Goal: Information Seeking & Learning: Learn about a topic

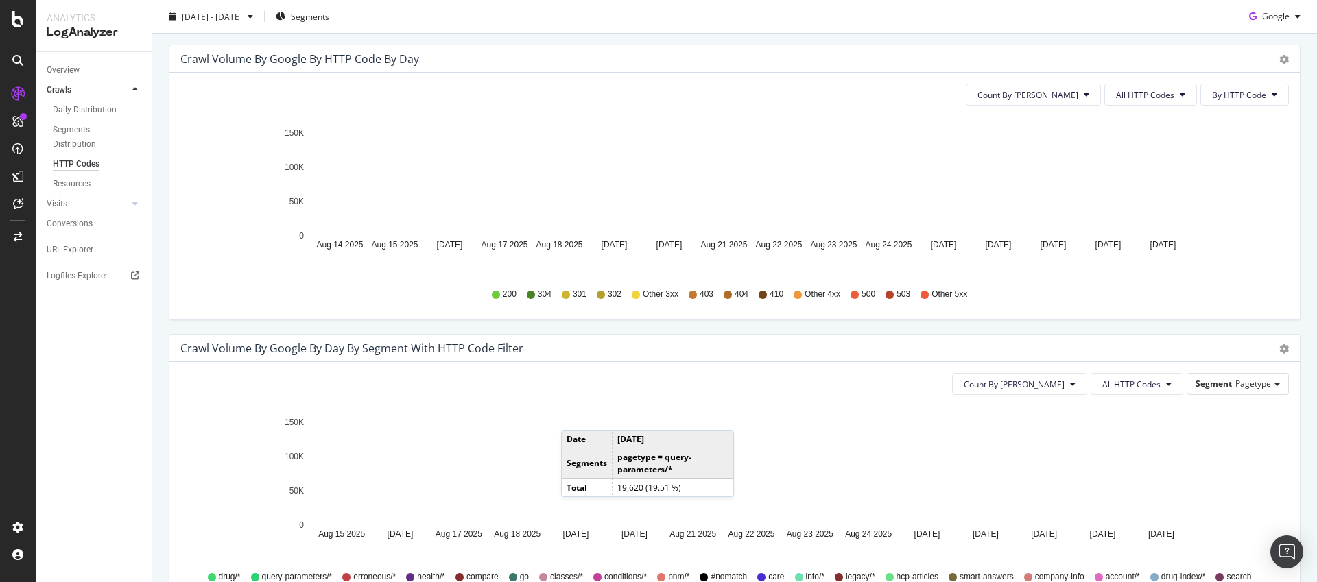
scroll to position [370, 0]
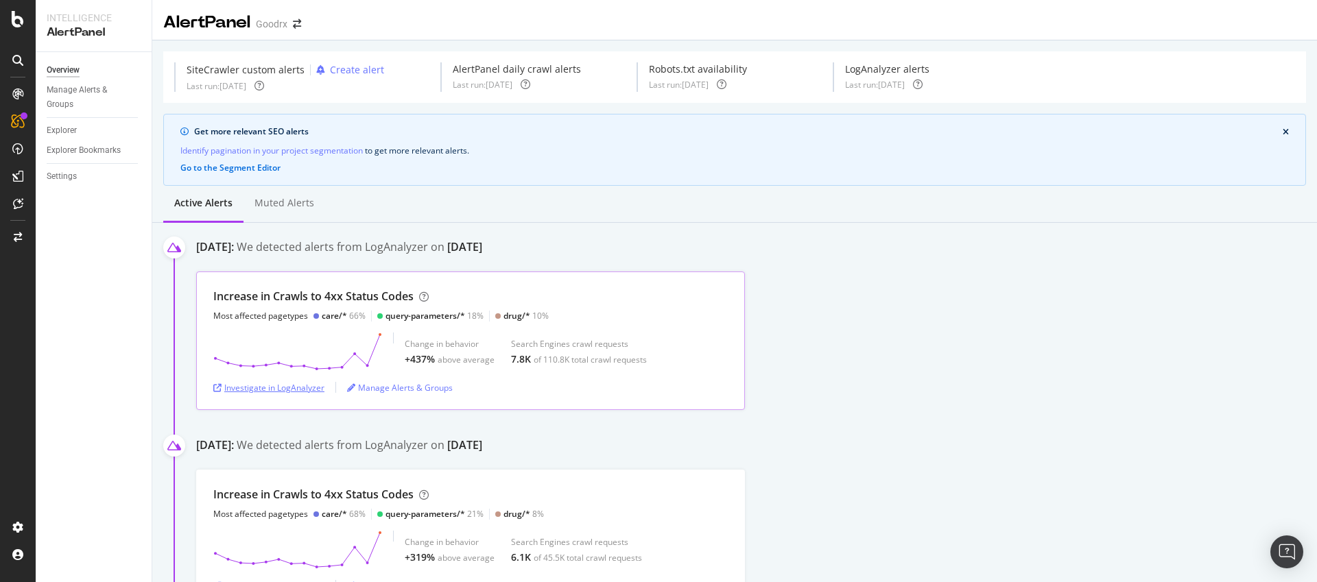
click at [293, 389] on div "Investigate in LogAnalyzer" at bounding box center [268, 388] width 111 height 12
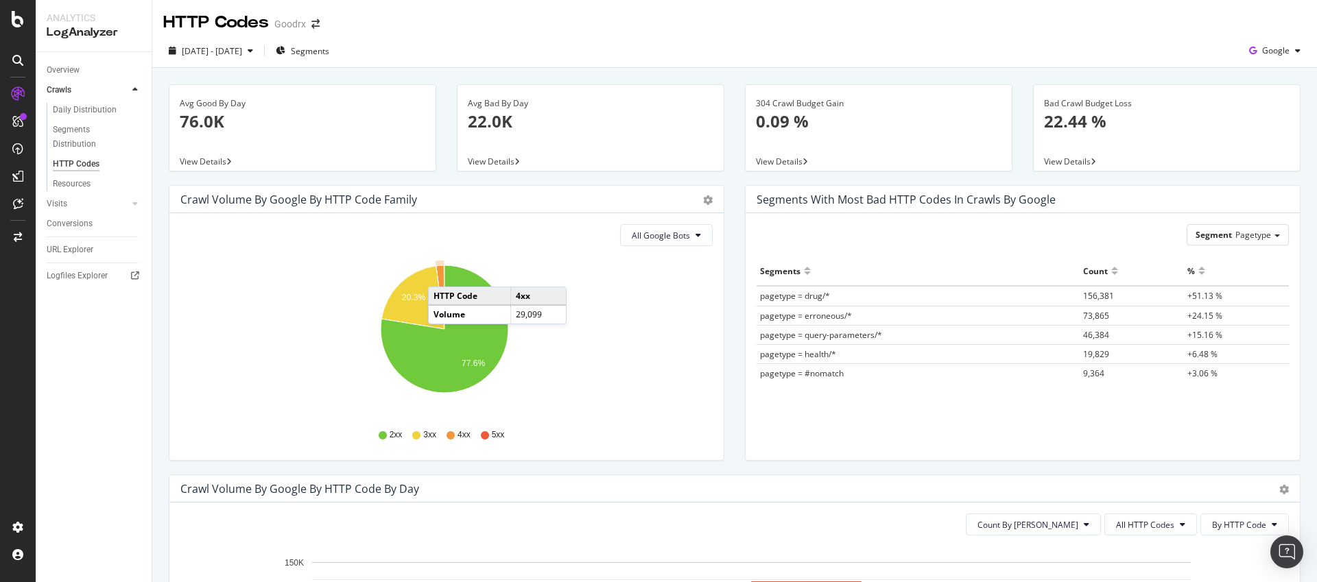
click at [442, 273] on icon "A chart." at bounding box center [440, 297] width 8 height 64
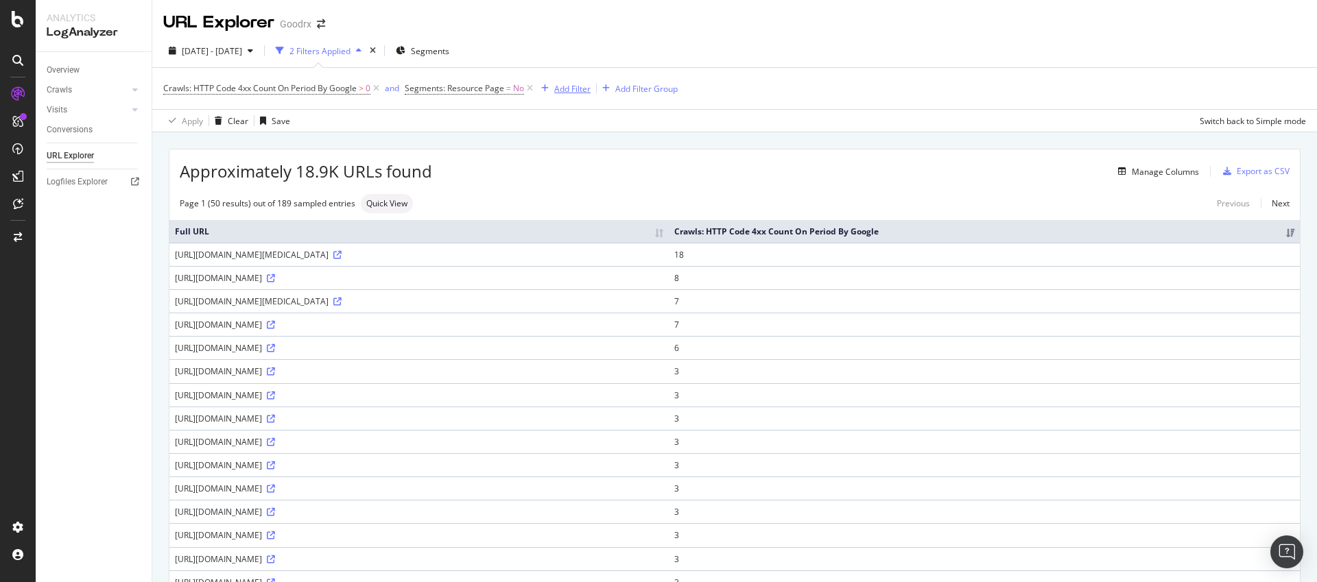
click at [572, 88] on div "Add Filter" at bounding box center [572, 89] width 36 height 12
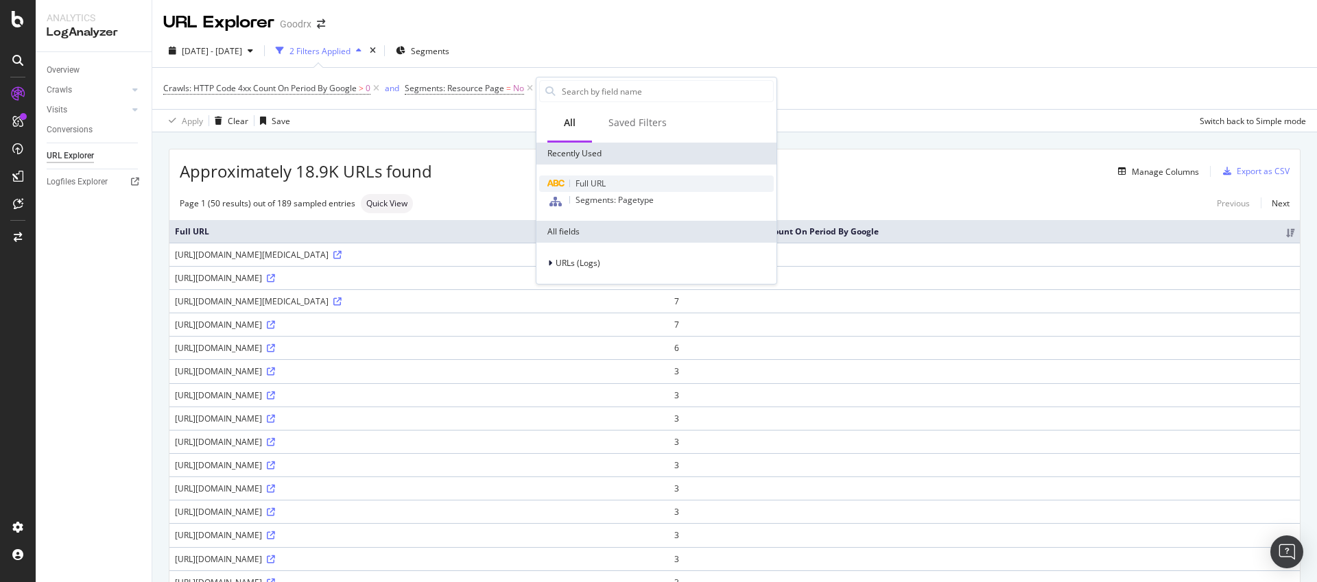
click at [595, 186] on span "Full URL" at bounding box center [590, 184] width 30 height 12
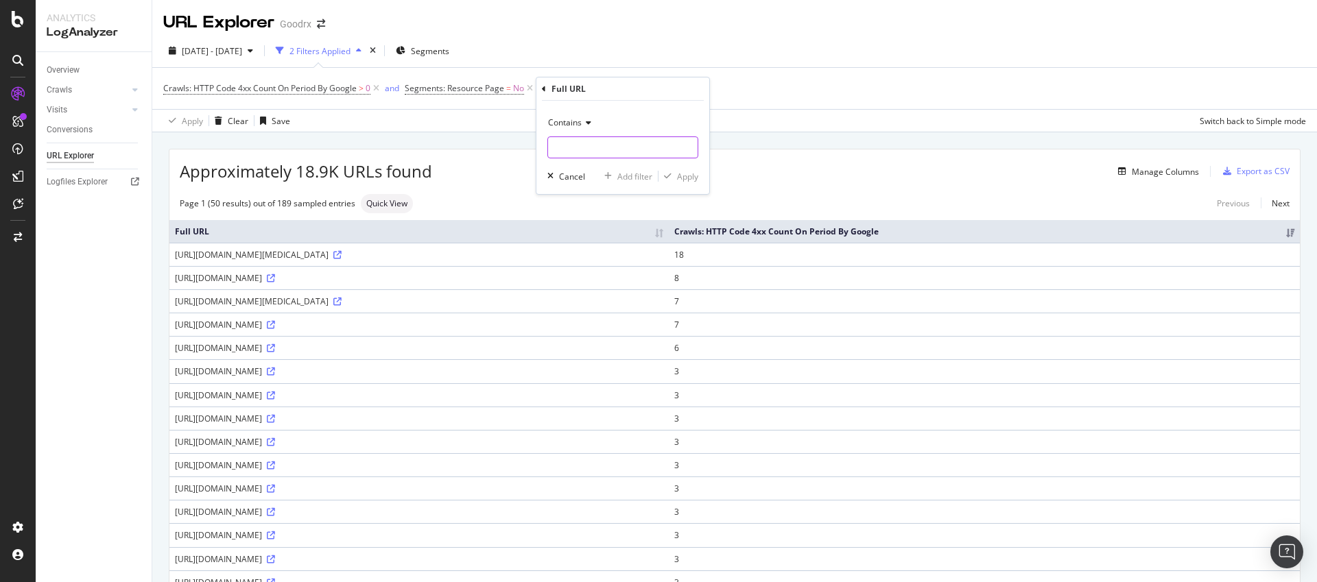
click at [591, 141] on input "text" at bounding box center [623, 147] width 150 height 22
type input "/care"
click at [691, 175] on div "Apply" at bounding box center [687, 177] width 21 height 12
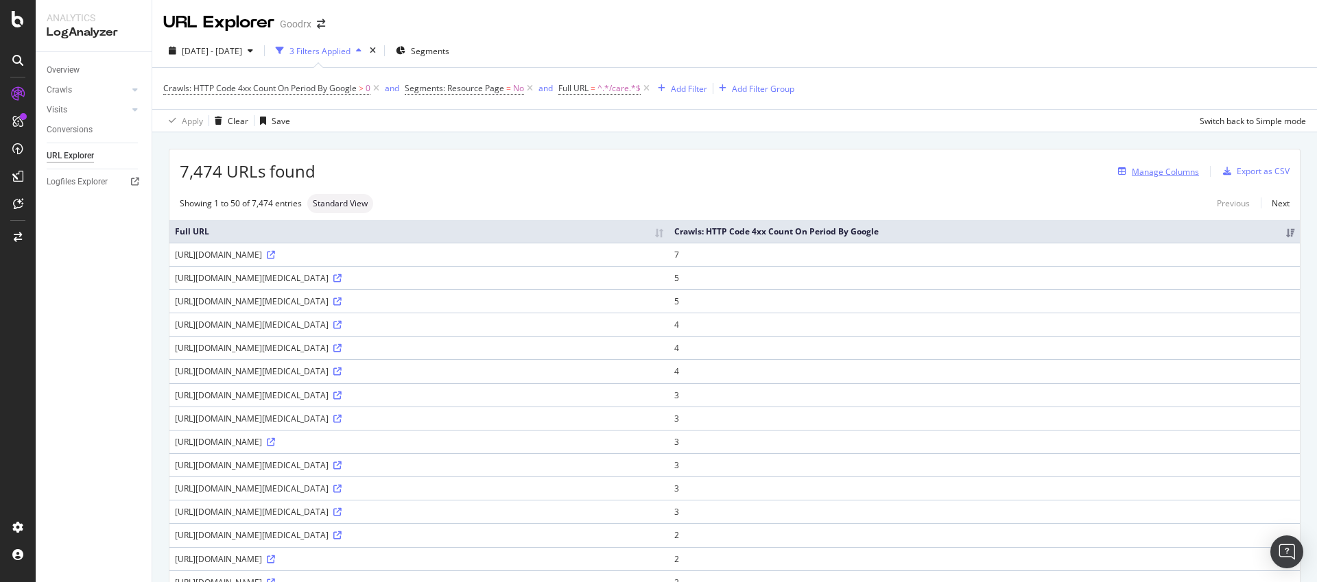
click at [1147, 166] on div "Manage Columns" at bounding box center [1165, 172] width 67 height 12
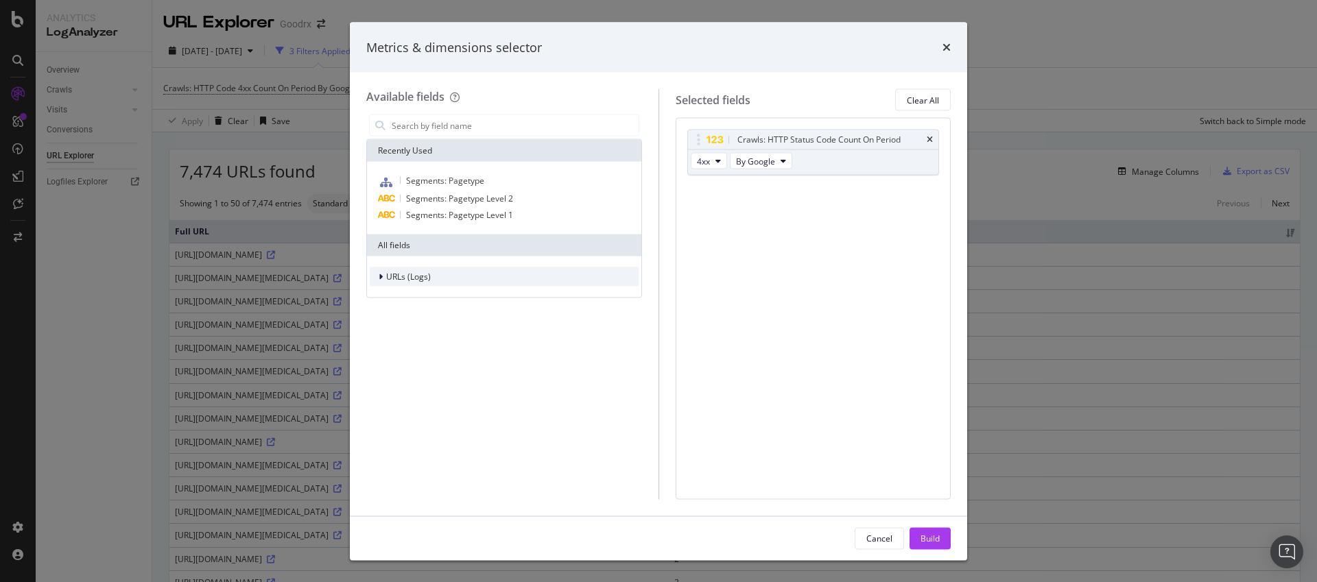
click at [412, 278] on span "URLs (Logs)" at bounding box center [408, 277] width 45 height 12
click at [403, 290] on span "URL Scheme" at bounding box center [418, 296] width 48 height 12
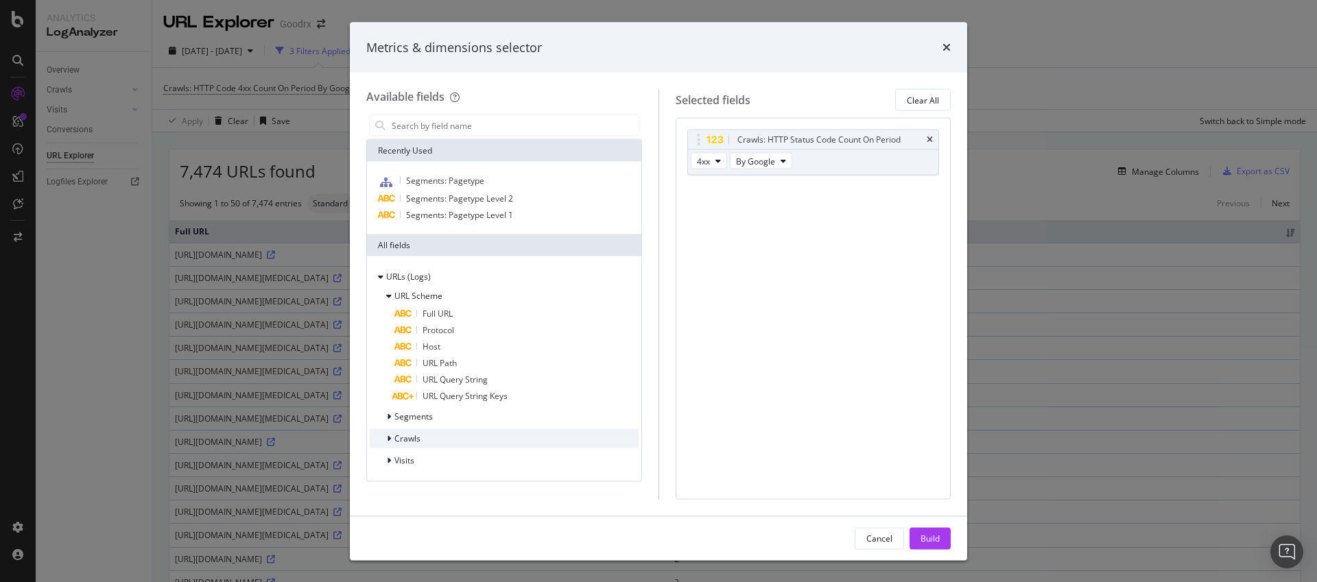
click at [401, 440] on span "Crawls" at bounding box center [407, 439] width 26 height 12
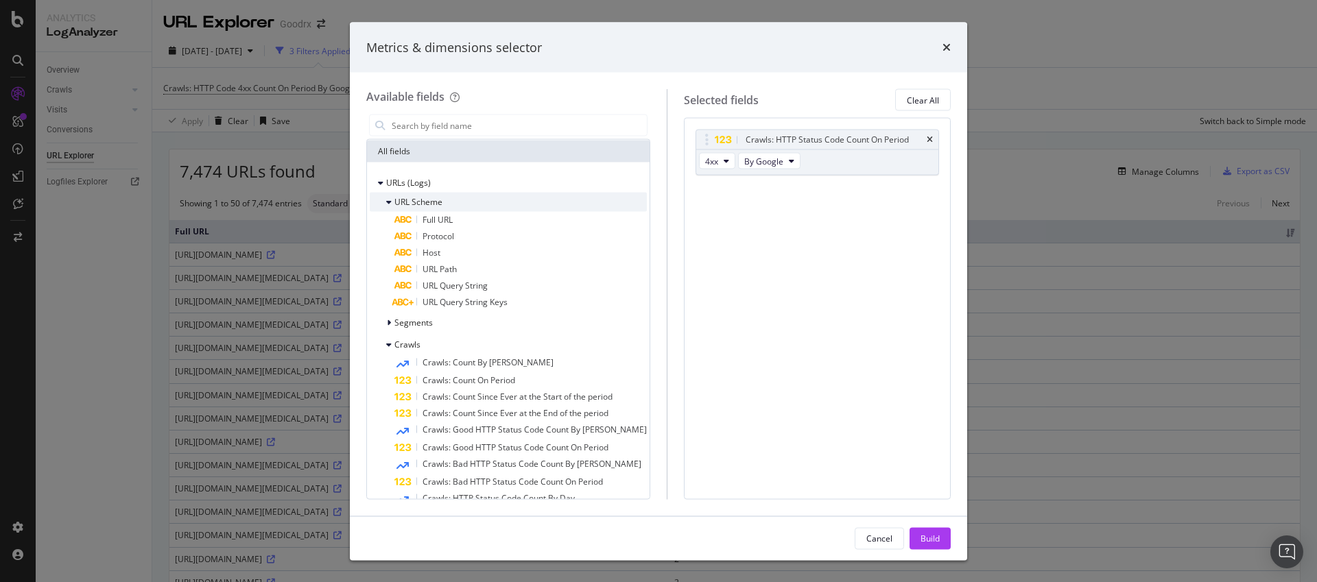
scroll to position [103, 0]
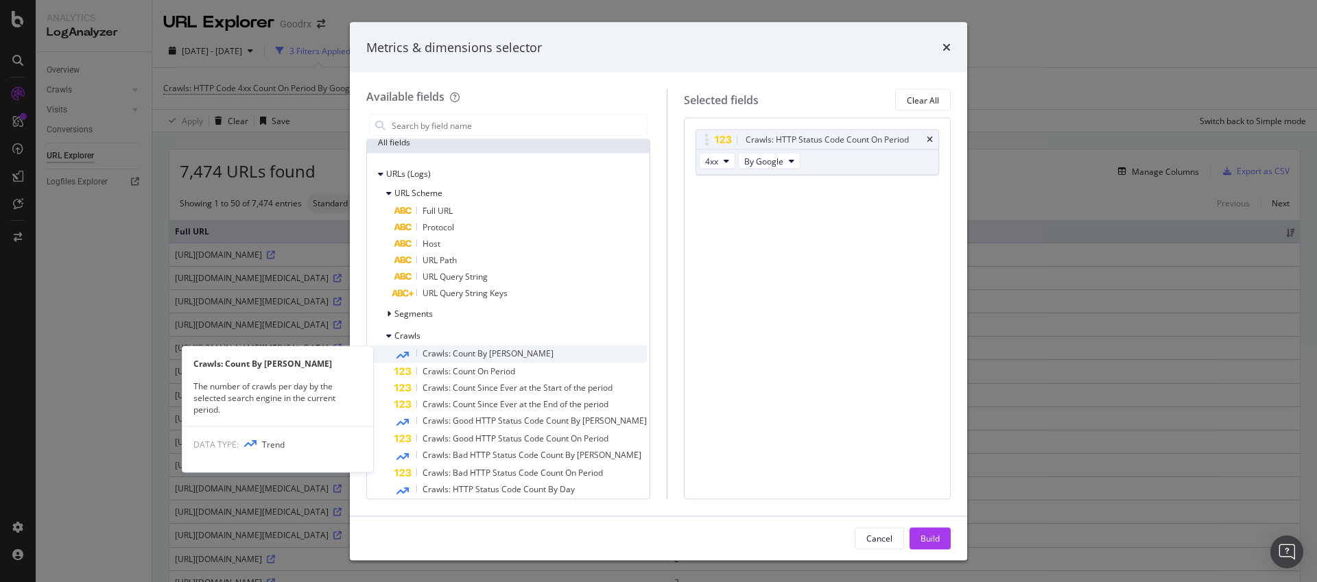
click at [506, 350] on div "Crawls: Count By [PERSON_NAME]" at bounding box center [520, 355] width 252 height 18
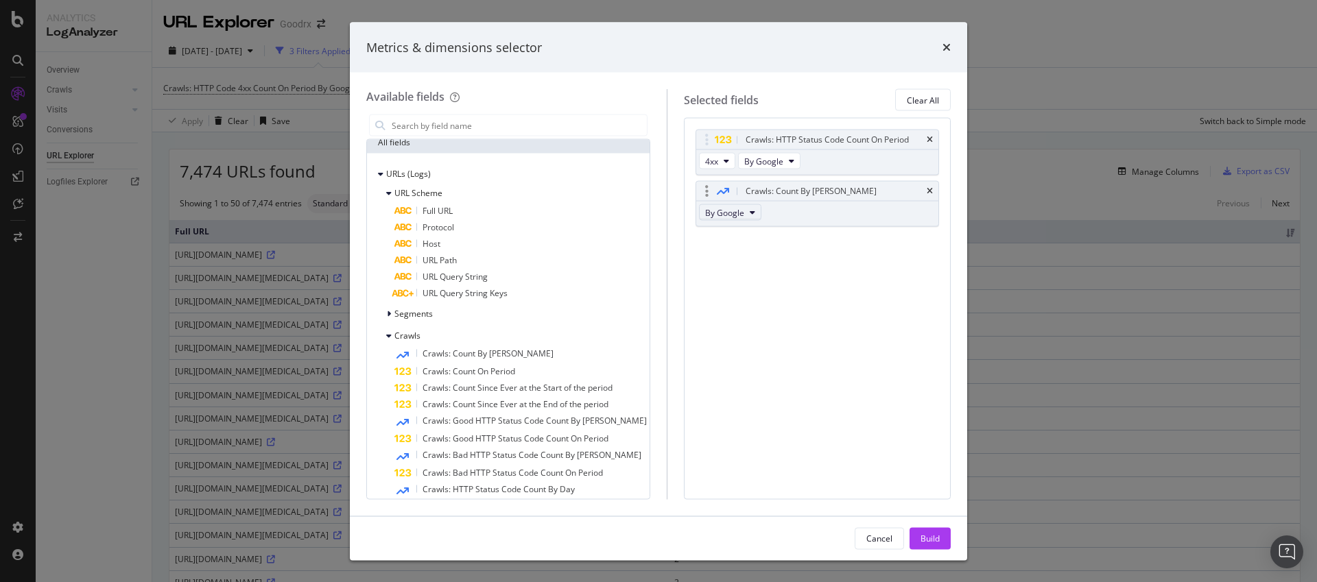
click at [726, 214] on span "By Google" at bounding box center [724, 212] width 39 height 12
click at [870, 281] on div "Crawls: HTTP Status Code Count On Period 4xx By Google Crawls: Count By Day By …" at bounding box center [817, 308] width 267 height 381
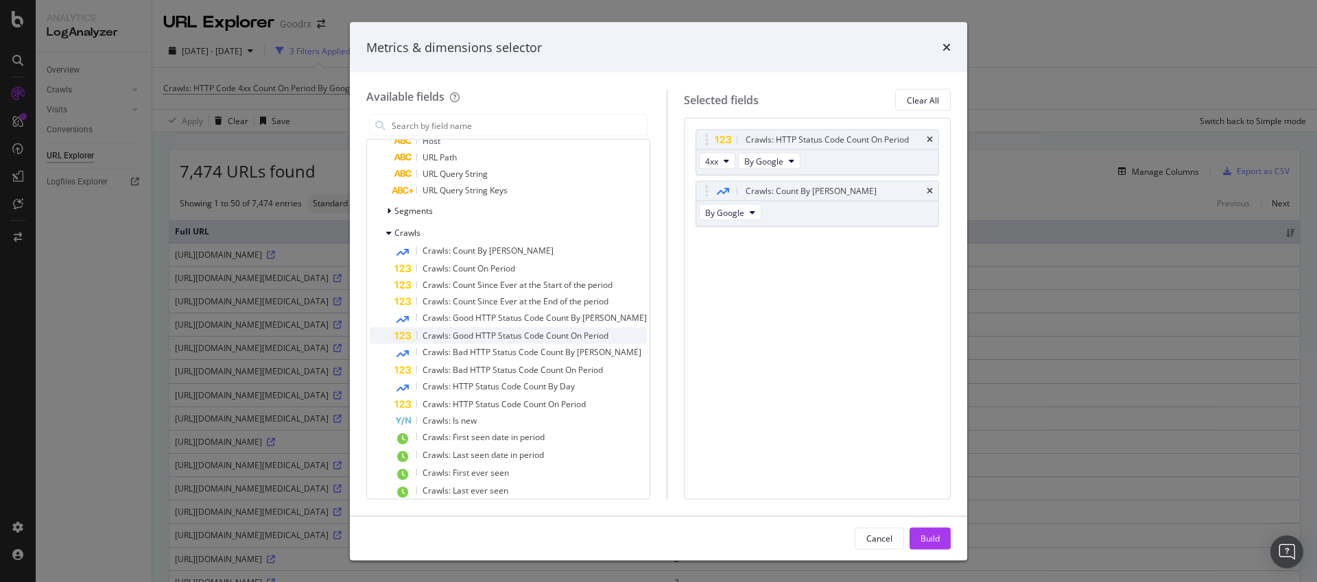
scroll to position [230, 0]
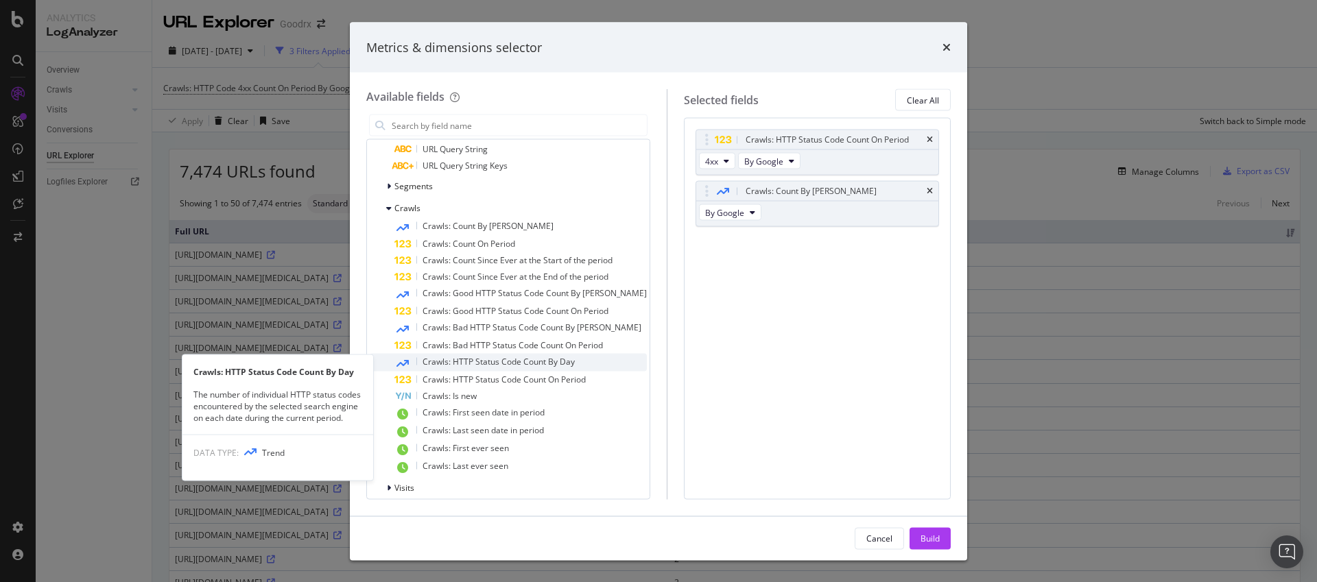
click at [495, 359] on span "Crawls: HTTP Status Code Count By Day" at bounding box center [499, 362] width 152 height 12
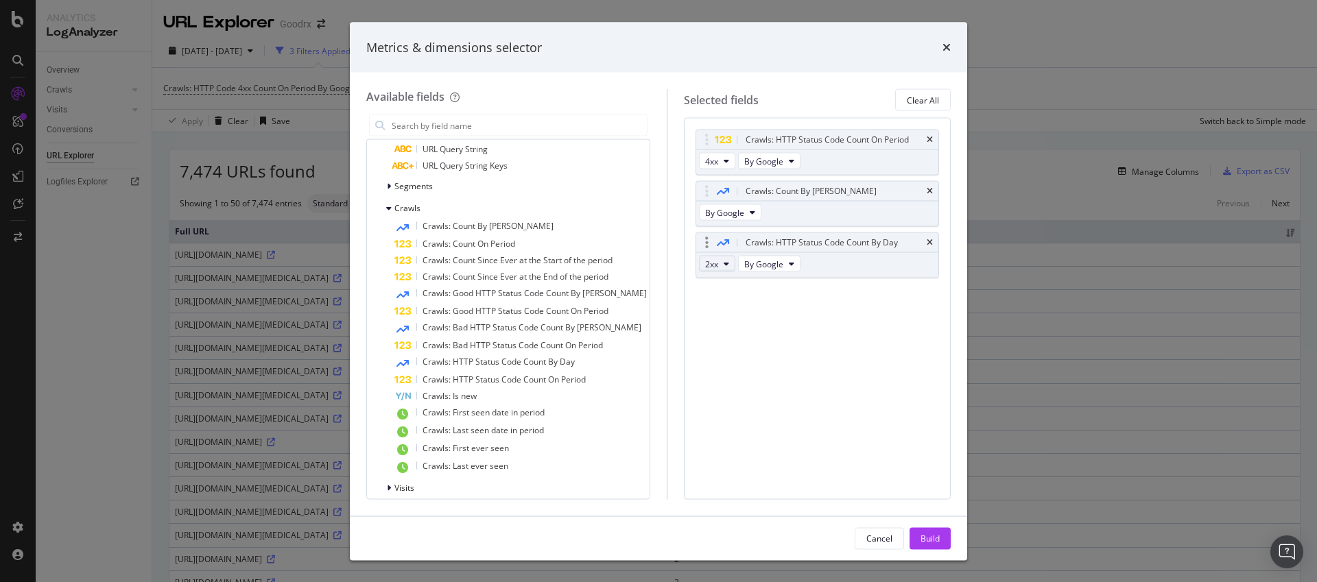
click at [705, 269] on span "2xx" at bounding box center [711, 264] width 13 height 12
click at [712, 335] on span "4xx" at bounding box center [720, 339] width 37 height 12
click at [925, 190] on div "Crawls: Count By [PERSON_NAME]" at bounding box center [817, 191] width 242 height 19
click at [931, 191] on icon "times" at bounding box center [930, 191] width 6 height 8
click at [710, 211] on button "2xx" at bounding box center [717, 212] width 36 height 16
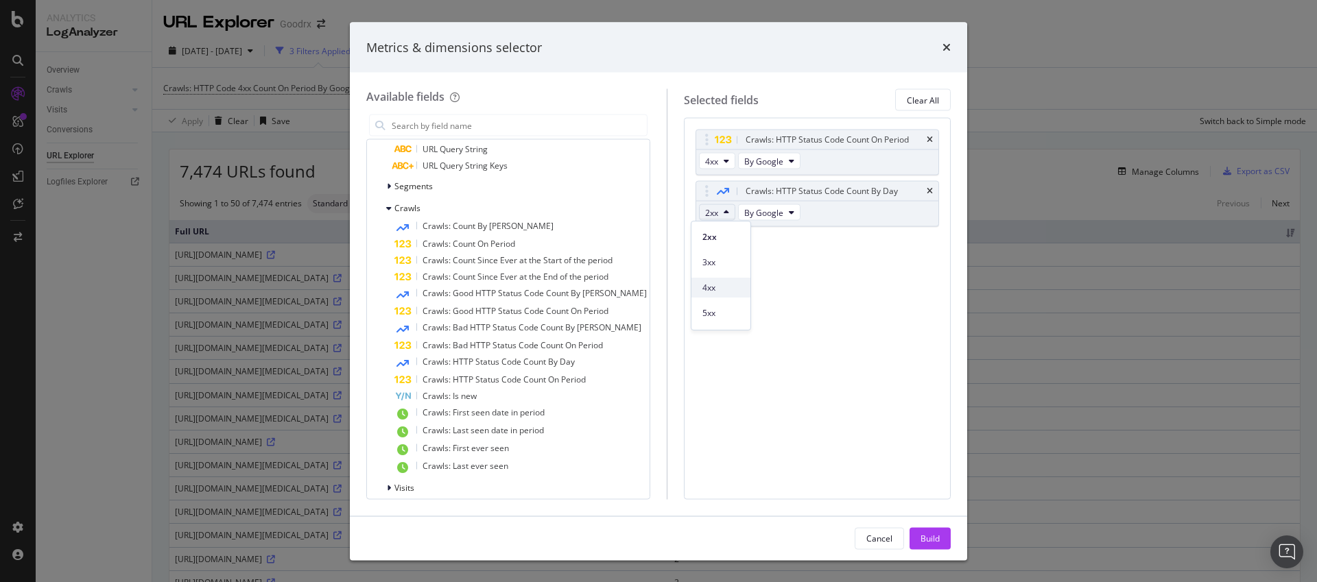
click at [719, 288] on span "4xx" at bounding box center [720, 288] width 37 height 12
click at [711, 212] on button "2xx" at bounding box center [717, 212] width 36 height 16
click at [719, 263] on span "3xx" at bounding box center [720, 263] width 37 height 12
click at [708, 213] on span "2xx" at bounding box center [711, 212] width 13 height 12
click at [716, 278] on div "4xx" at bounding box center [720, 288] width 59 height 20
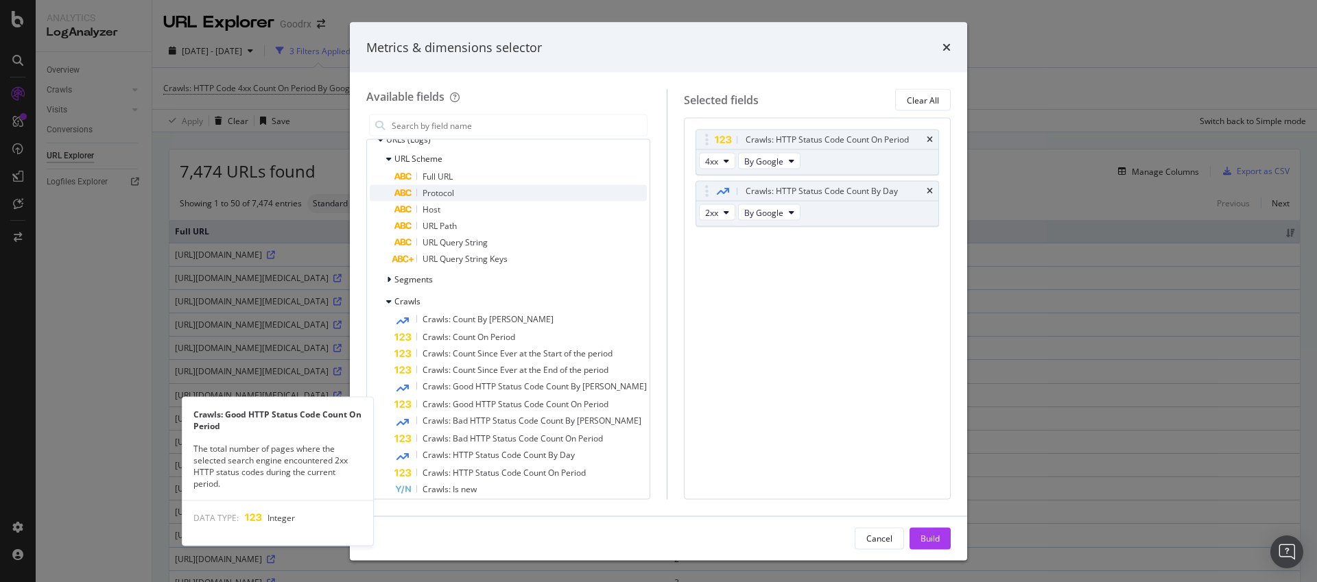
scroll to position [0, 0]
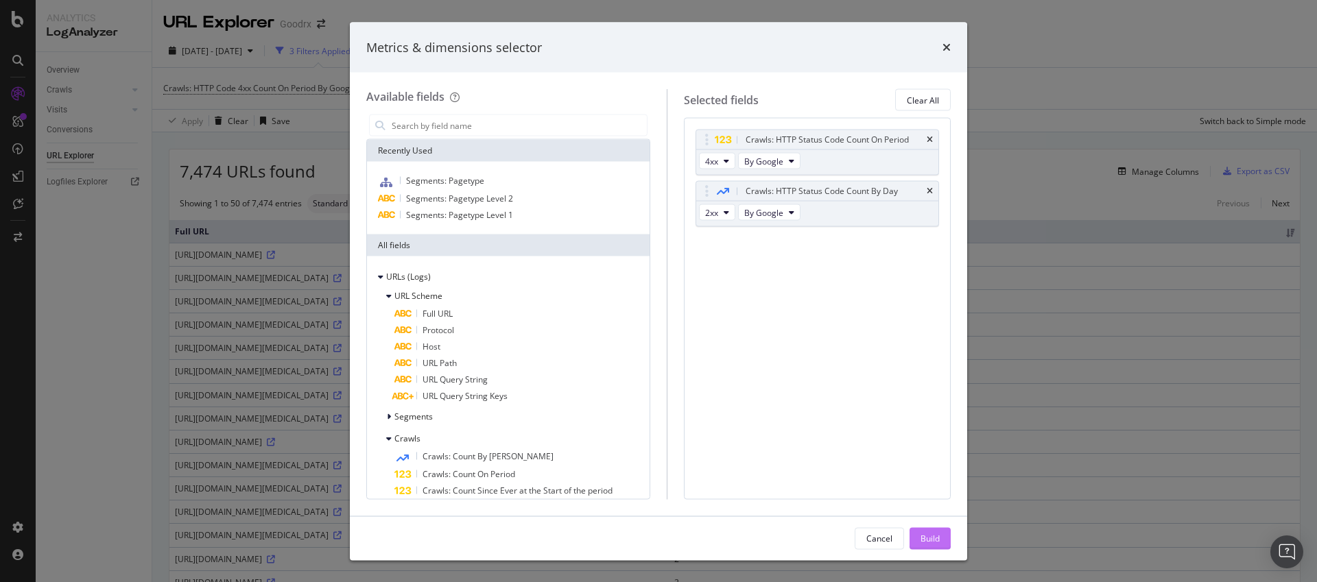
click at [928, 546] on div "Build" at bounding box center [929, 538] width 19 height 21
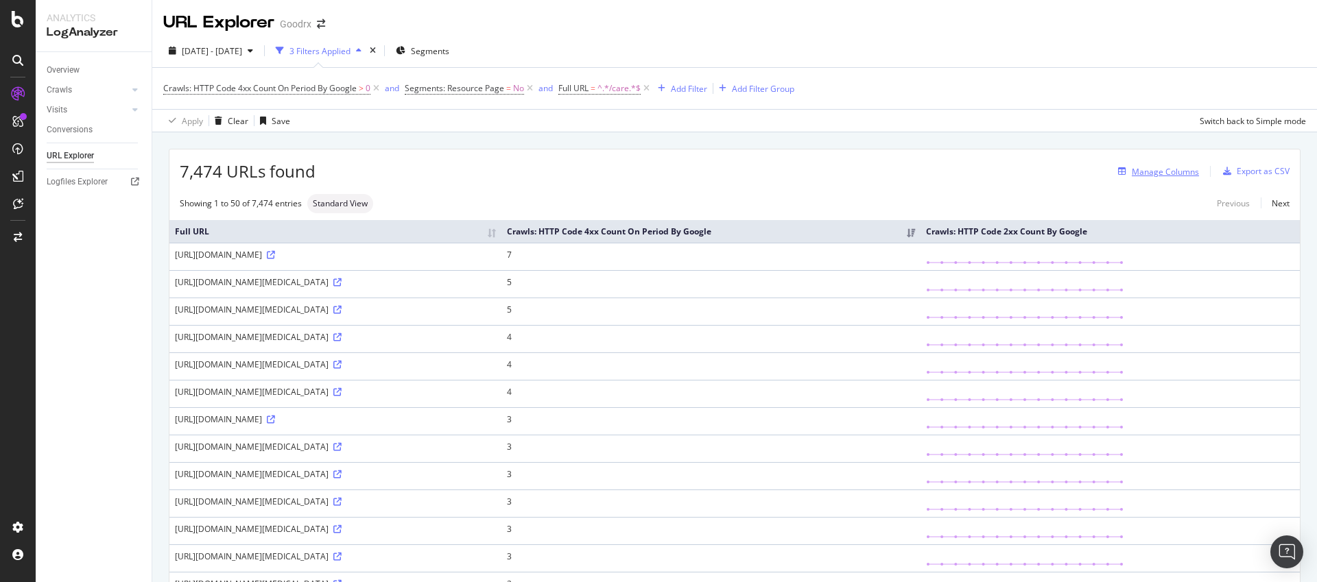
click at [1185, 173] on div "Manage Columns" at bounding box center [1165, 172] width 67 height 12
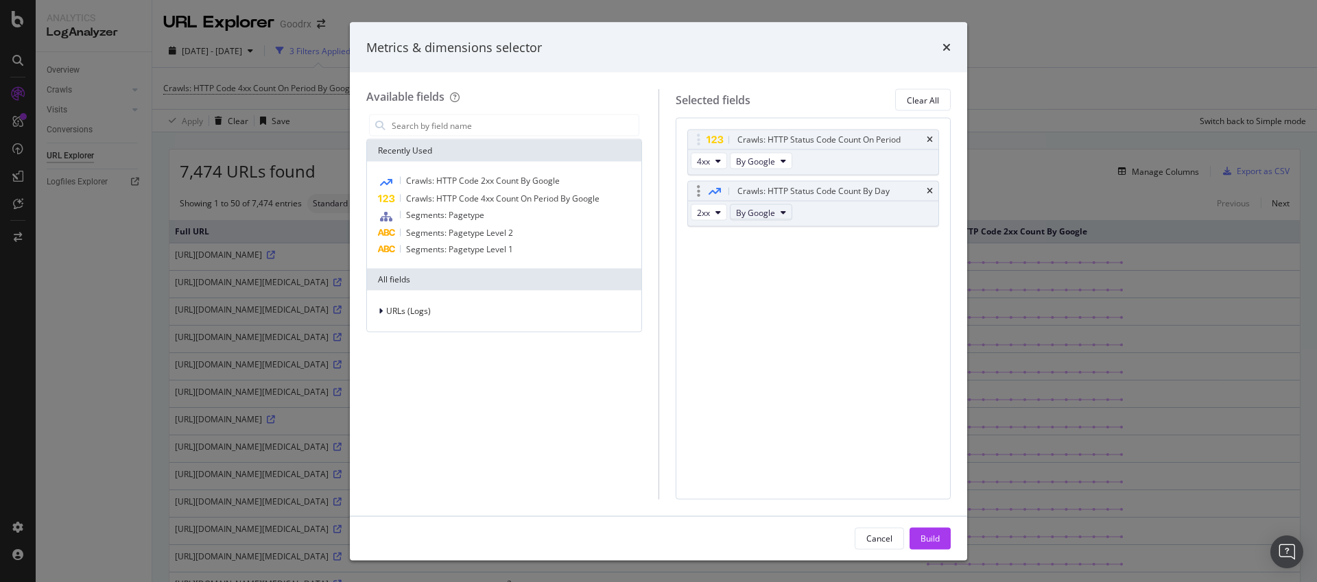
click at [749, 213] on span "By Google" at bounding box center [755, 212] width 39 height 12
click at [1011, 180] on div "Metrics & dimensions selector Available fields Recently Used Crawls: HTTP Code …" at bounding box center [658, 291] width 1317 height 582
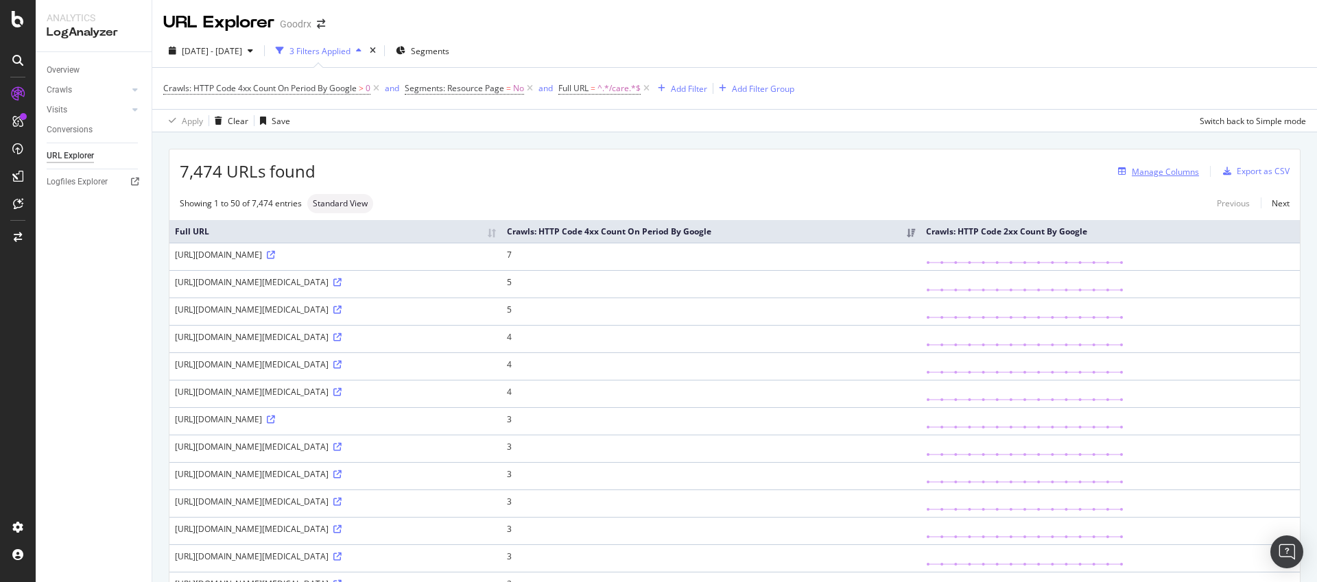
click at [1164, 164] on div "Manage Columns" at bounding box center [1156, 171] width 86 height 15
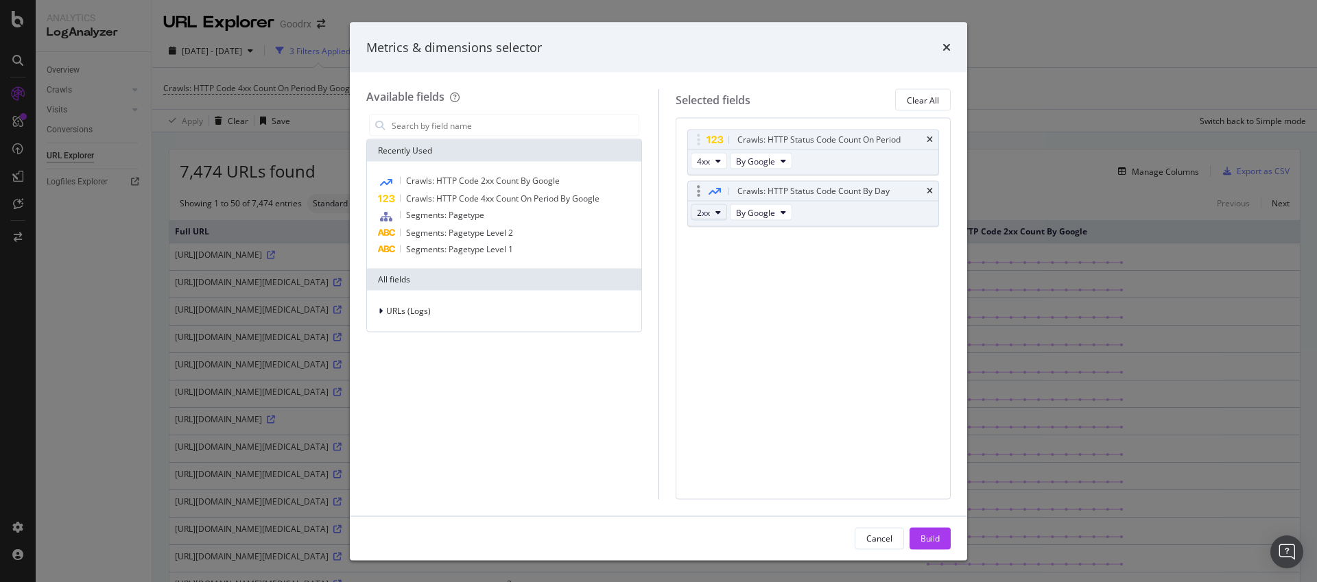
click at [715, 212] on icon "modal" at bounding box center [717, 213] width 5 height 8
click at [714, 257] on span "3xx" at bounding box center [720, 263] width 37 height 12
click at [711, 221] on div "2xx By Google" at bounding box center [743, 214] width 110 height 25
click at [711, 219] on button "2xx" at bounding box center [709, 212] width 36 height 16
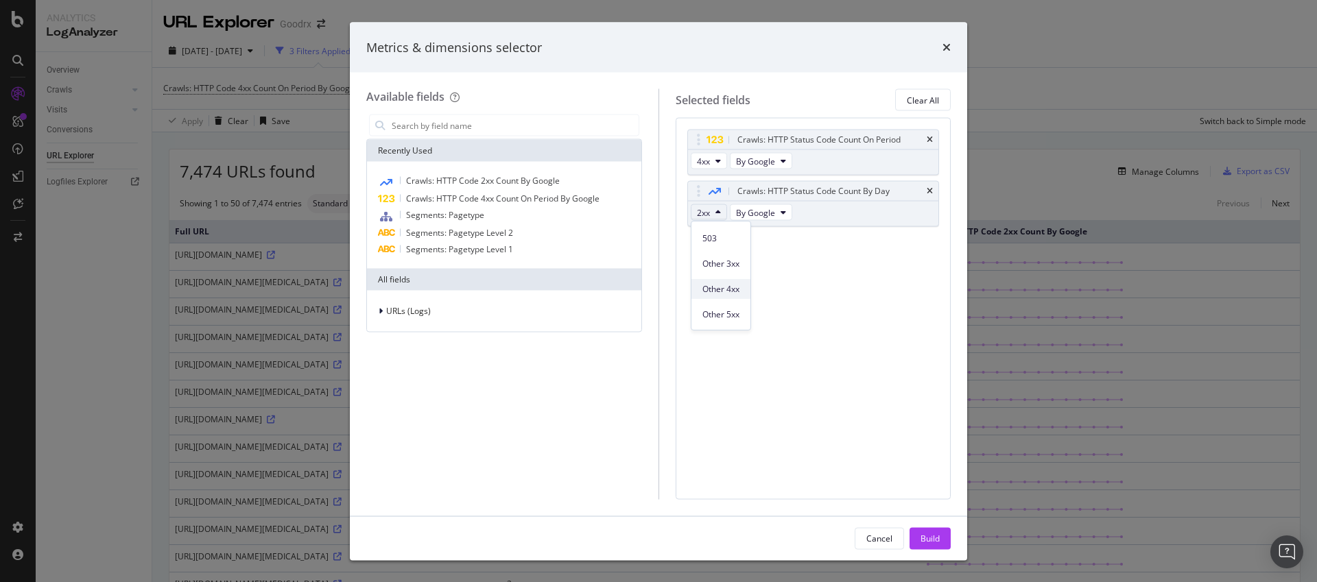
click at [724, 288] on span "Other 4xx" at bounding box center [720, 289] width 37 height 12
click at [399, 319] on div "URLs (Logs)" at bounding box center [504, 311] width 269 height 19
click at [407, 331] on span "URL Scheme" at bounding box center [418, 330] width 48 height 12
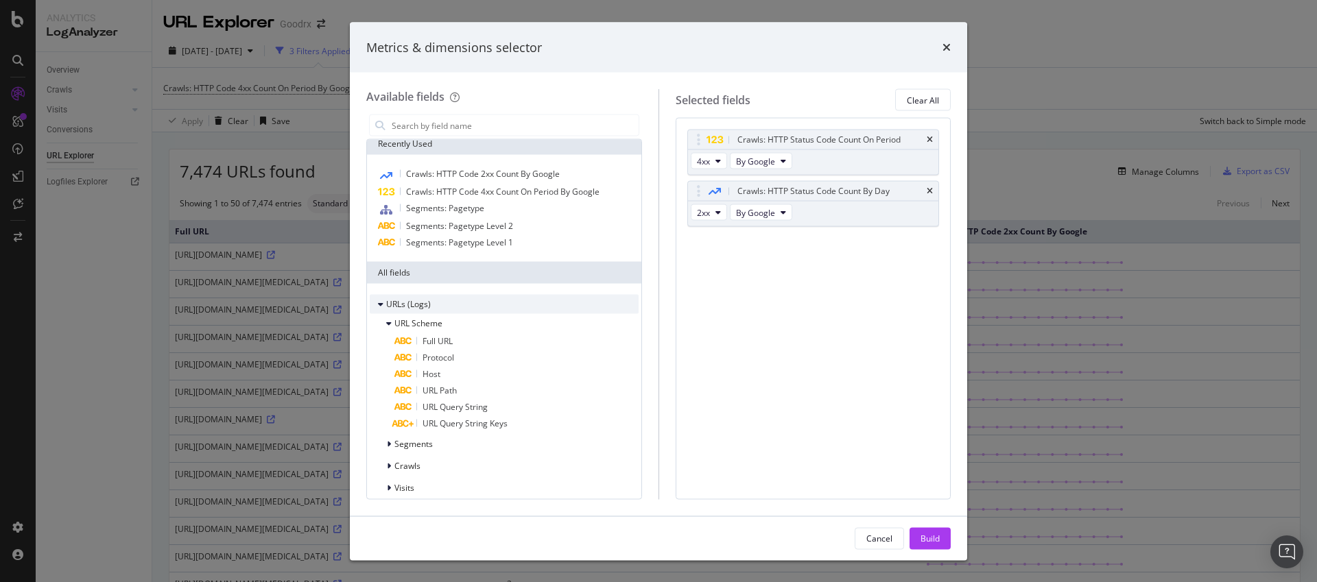
scroll to position [16, 0]
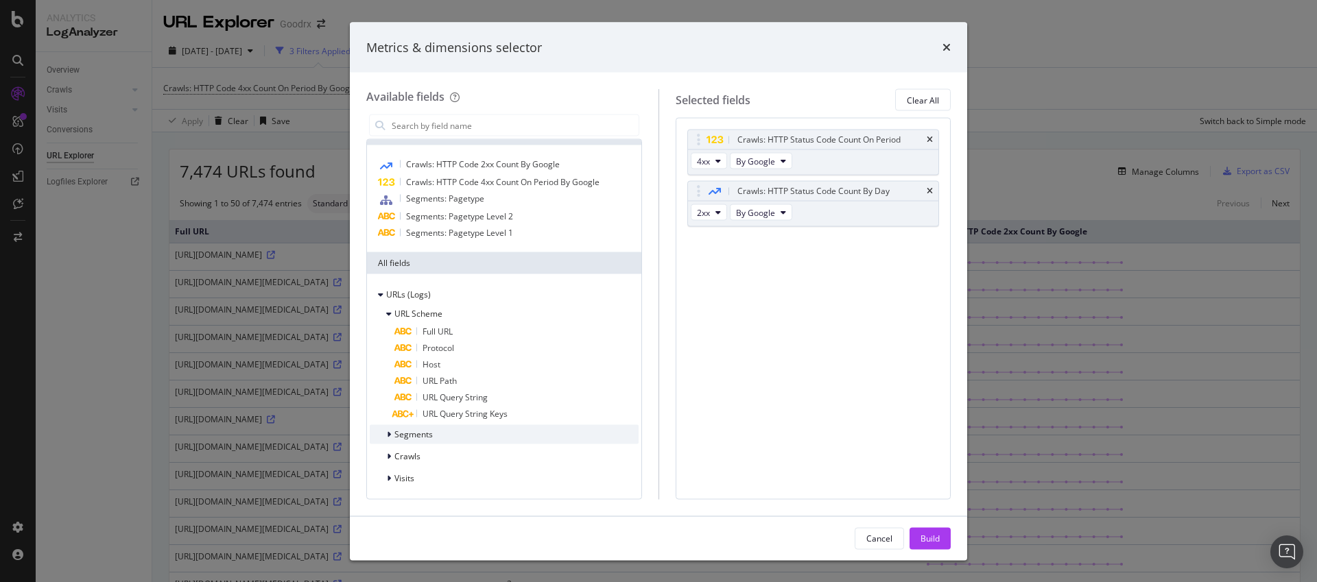
click at [412, 437] on span "Segments" at bounding box center [413, 435] width 38 height 12
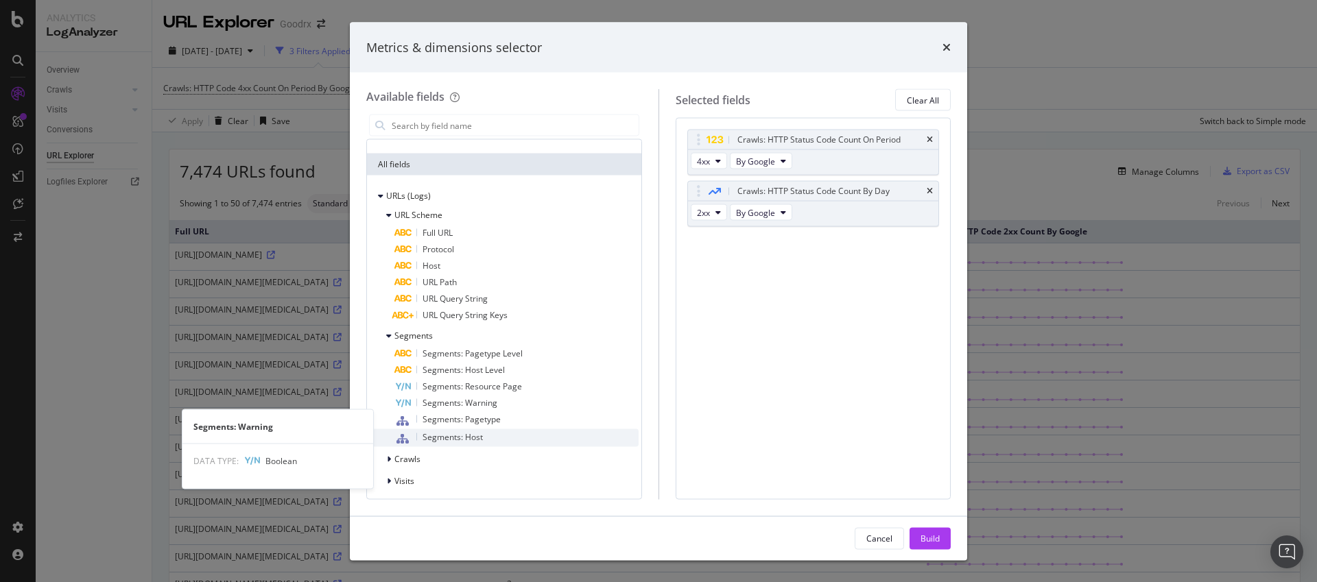
scroll to position [118, 0]
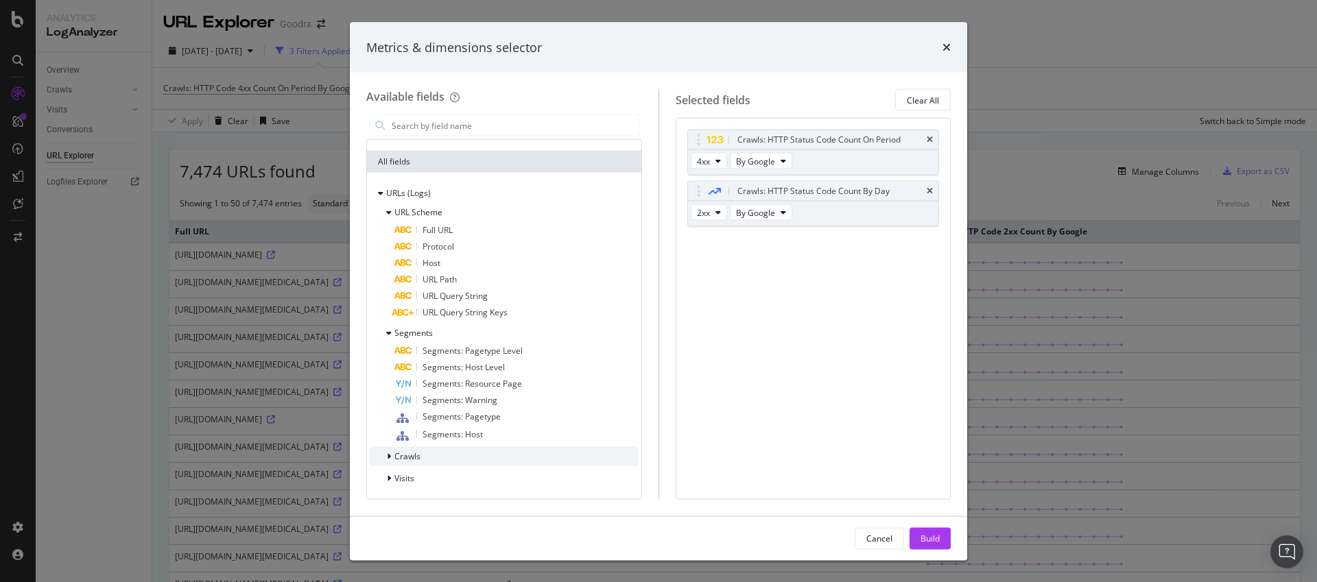
click at [414, 460] on span "Crawls" at bounding box center [407, 457] width 26 height 12
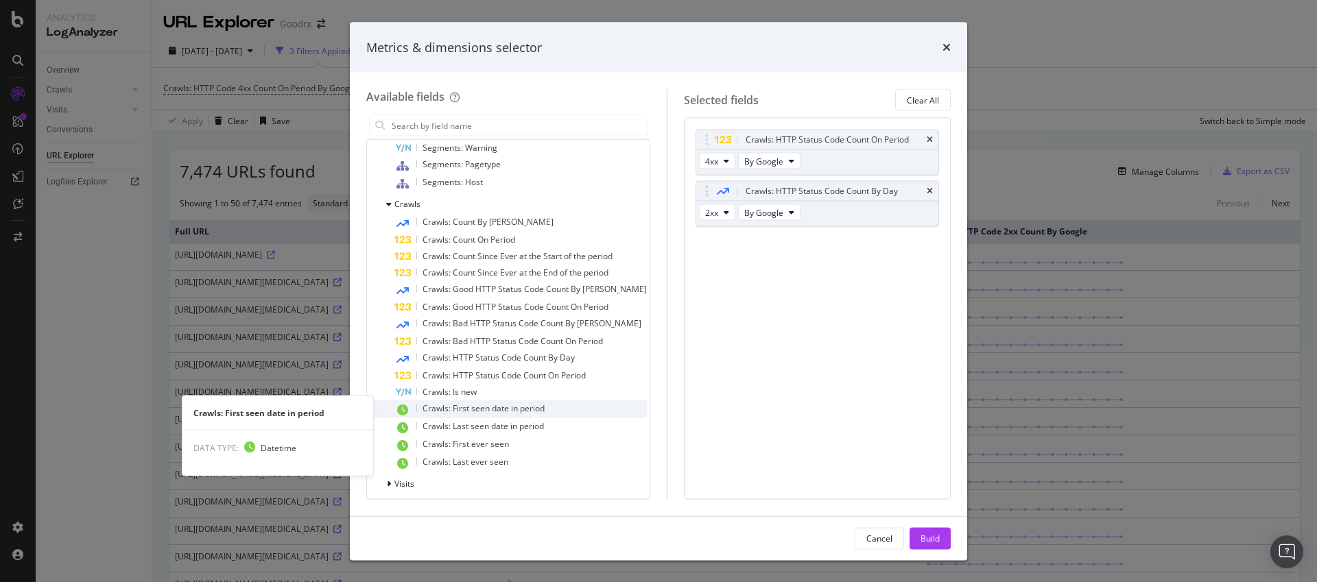
scroll to position [376, 0]
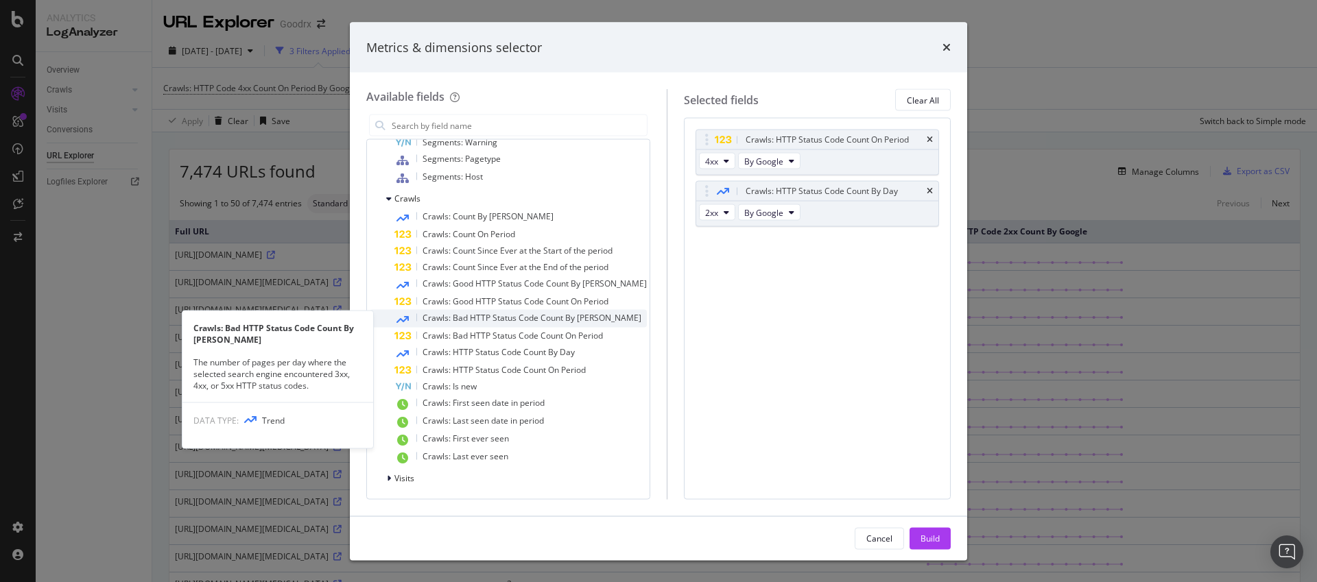
click at [469, 322] on span "Crawls: Bad HTTP Status Code Count By [PERSON_NAME]" at bounding box center [532, 318] width 219 height 12
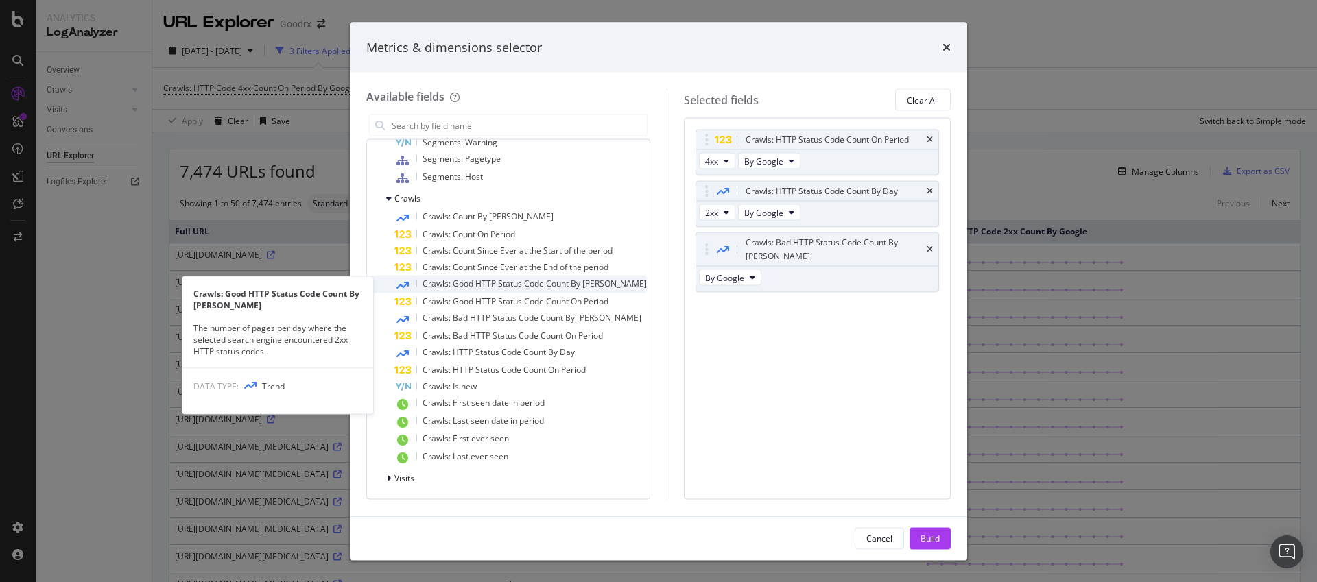
click at [460, 281] on span "Crawls: Good HTTP Status Code Count By [PERSON_NAME]" at bounding box center [535, 284] width 224 height 12
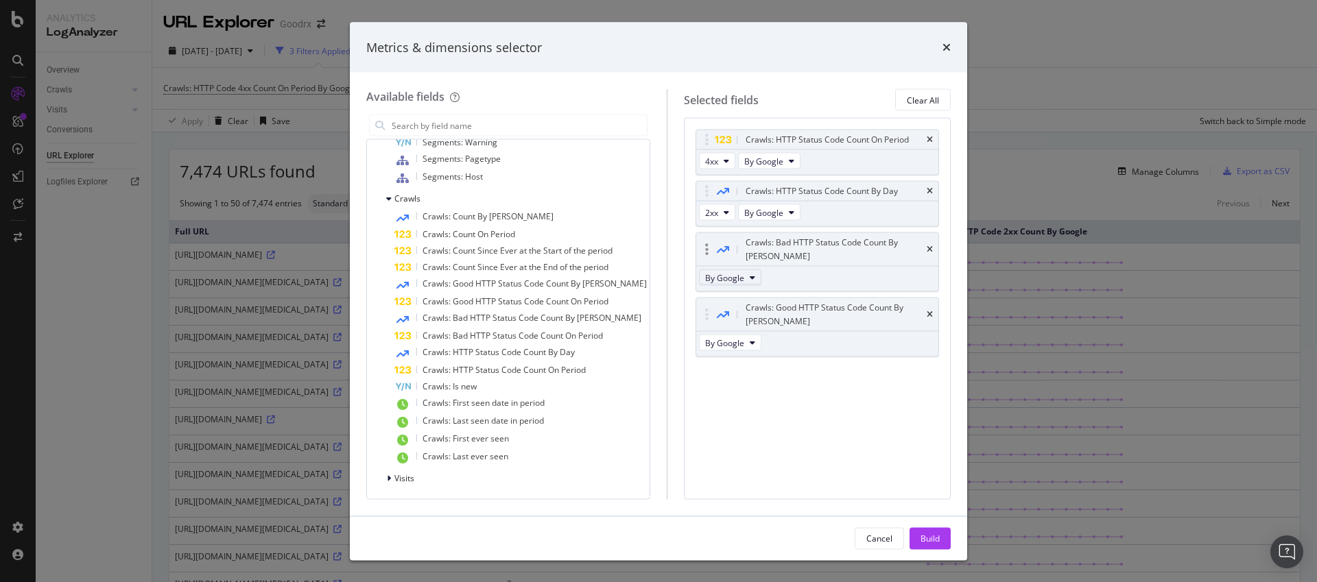
click at [737, 270] on button "By Google" at bounding box center [730, 278] width 62 height 16
click at [879, 380] on div "Crawls: HTTP Status Code Count On Period 4xx By Google Crawls: HTTP Status Code…" at bounding box center [817, 308] width 267 height 381
click at [933, 543] on div "Build" at bounding box center [929, 538] width 19 height 12
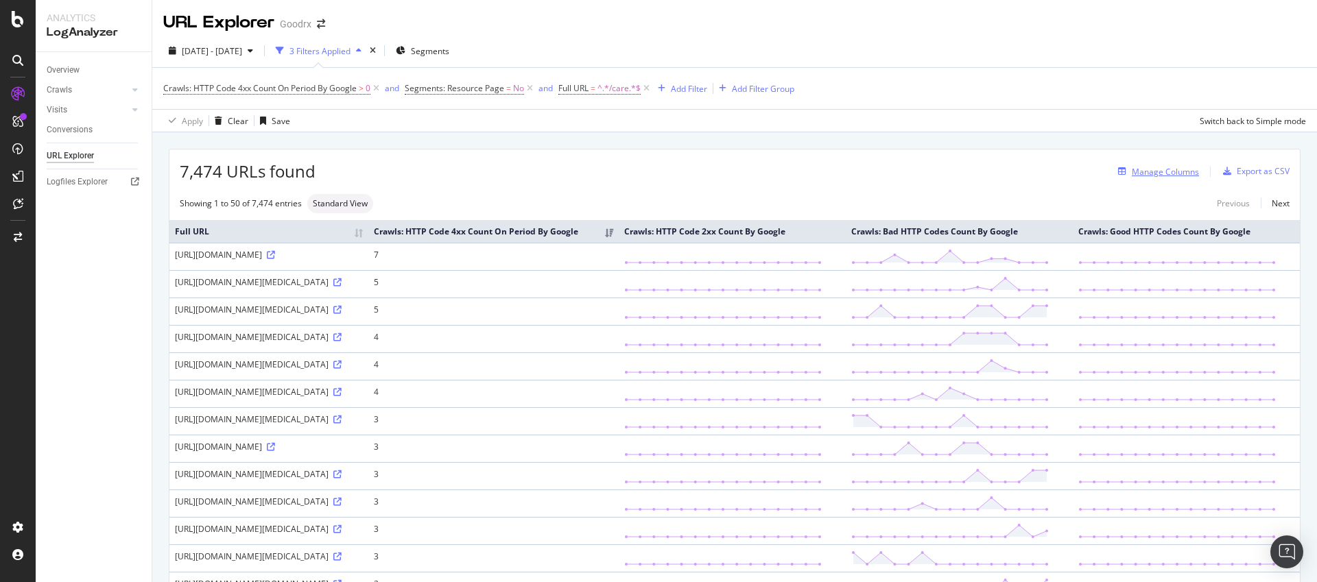
click at [1169, 166] on div "Manage Columns" at bounding box center [1165, 172] width 67 height 12
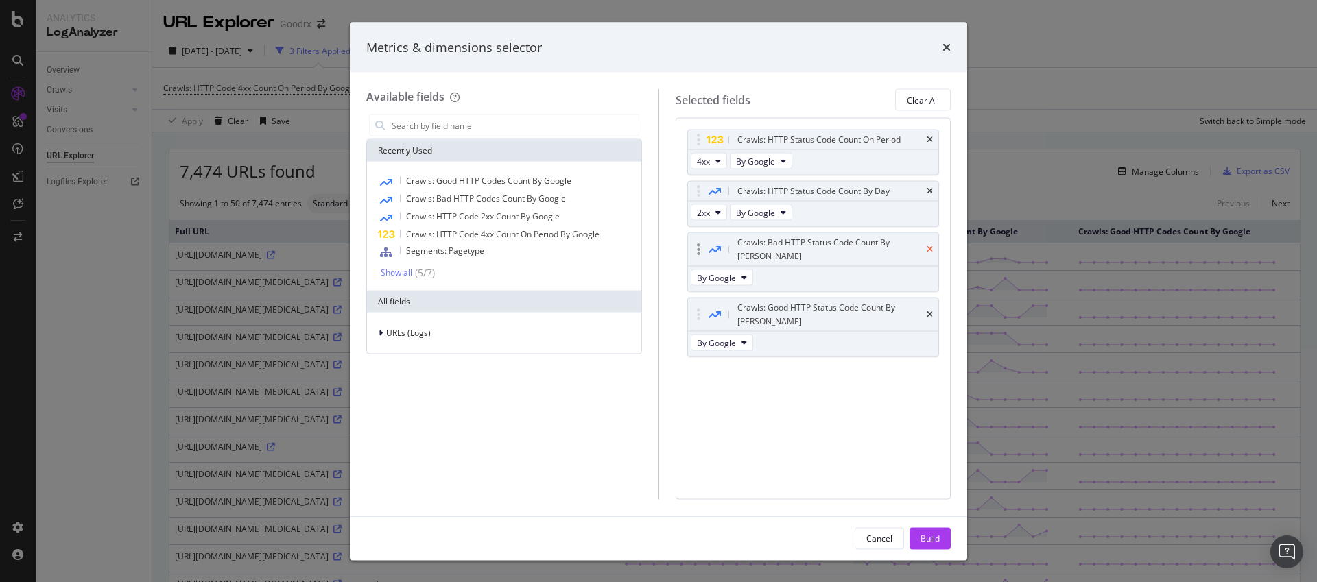
click at [929, 191] on icon "times" at bounding box center [930, 191] width 6 height 8
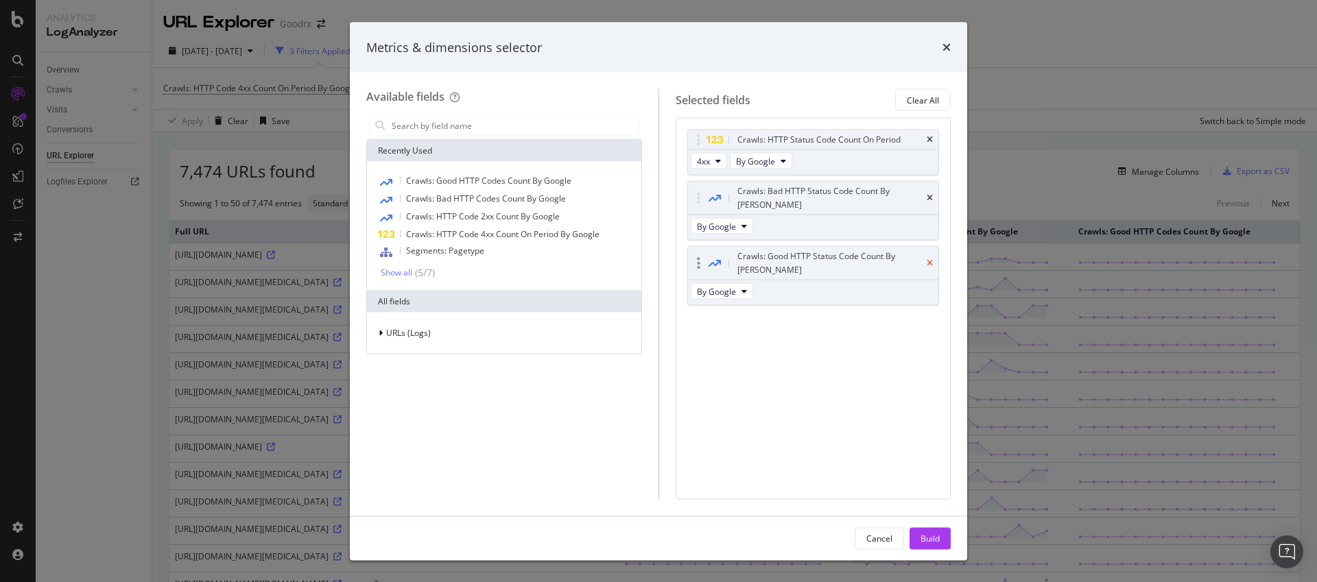
click at [931, 259] on icon "times" at bounding box center [930, 263] width 6 height 8
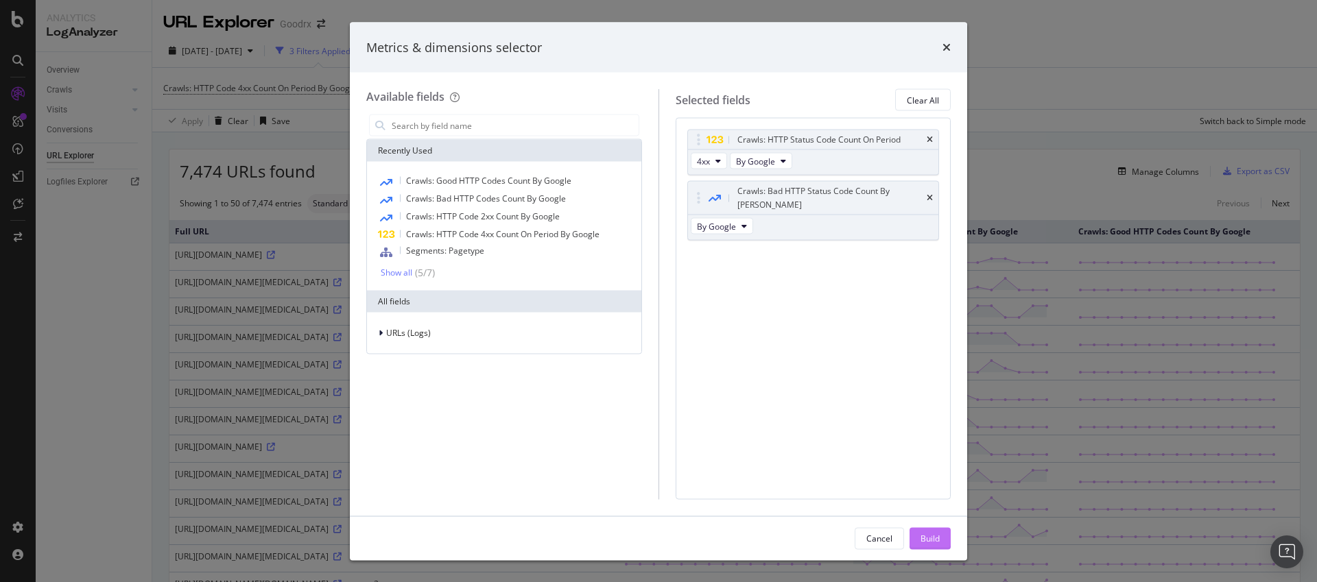
click at [928, 534] on div "Build" at bounding box center [929, 538] width 19 height 12
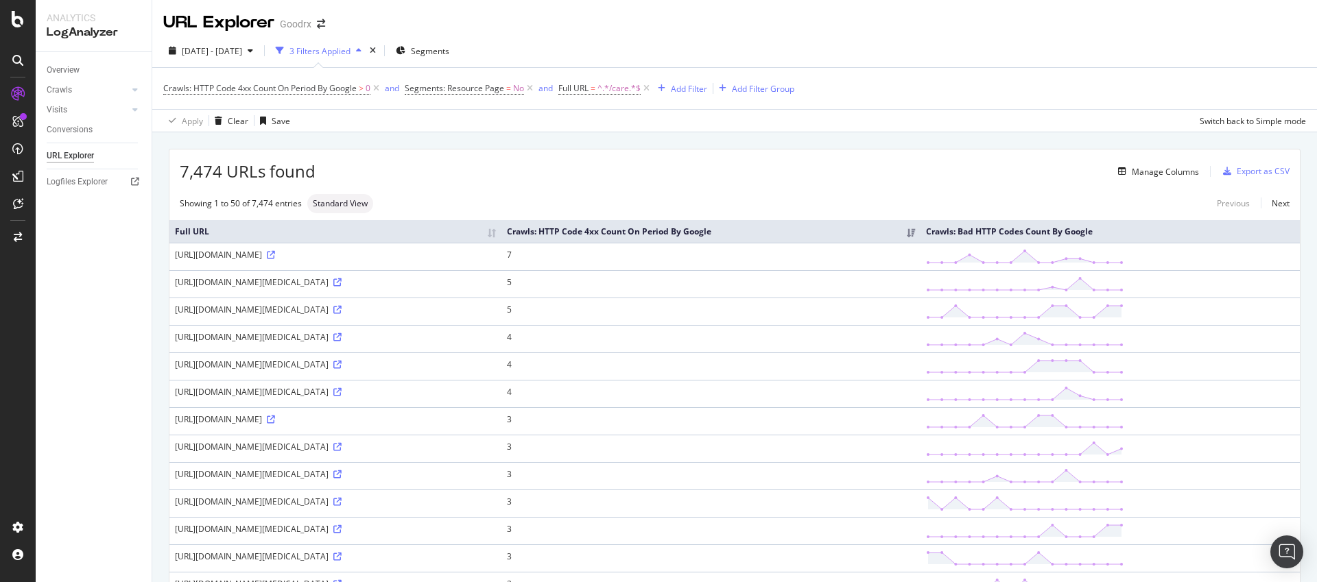
click at [725, 182] on div "7,474 URLs found Manage Columns Export as CSV" at bounding box center [734, 167] width 1130 height 34
click at [620, 91] on span "^.*/care.*$" at bounding box center [618, 88] width 43 height 19
click at [643, 145] on input "/care" at bounding box center [636, 145] width 130 height 22
type input "/care/try"
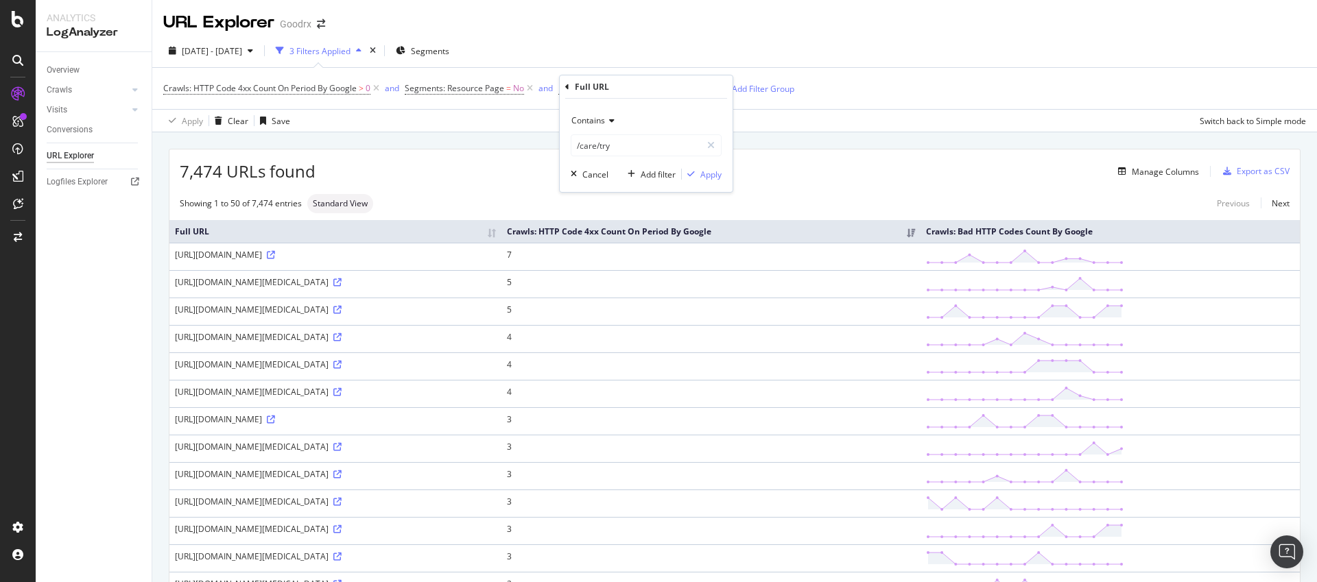
click at [704, 182] on div "Contains /care/try Cancel Add filter Apply" at bounding box center [646, 145] width 173 height 93
click at [707, 174] on div "Apply" at bounding box center [710, 175] width 21 height 12
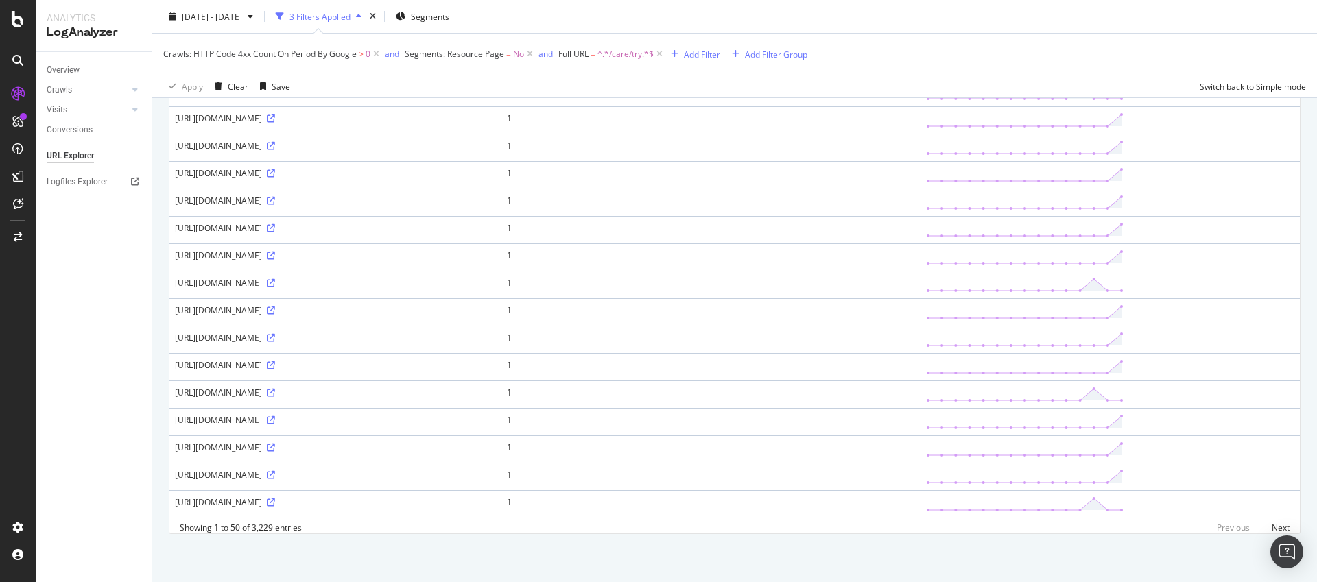
scroll to position [1242, 0]
click at [1272, 527] on link "Next" at bounding box center [1275, 528] width 29 height 20
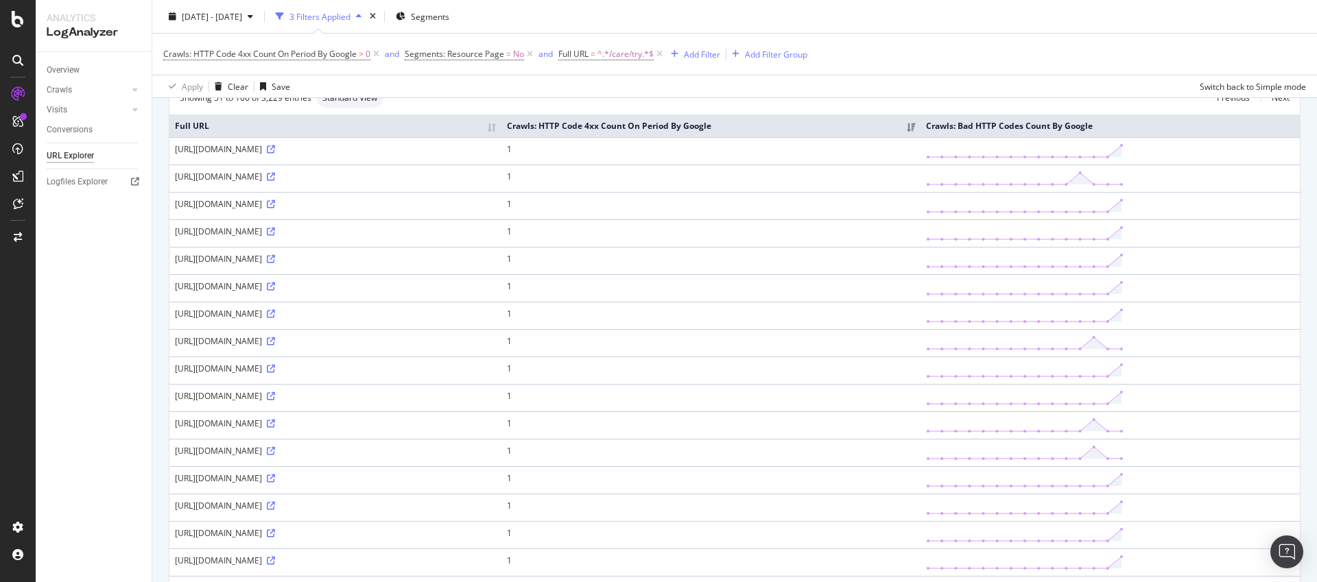
scroll to position [0, 0]
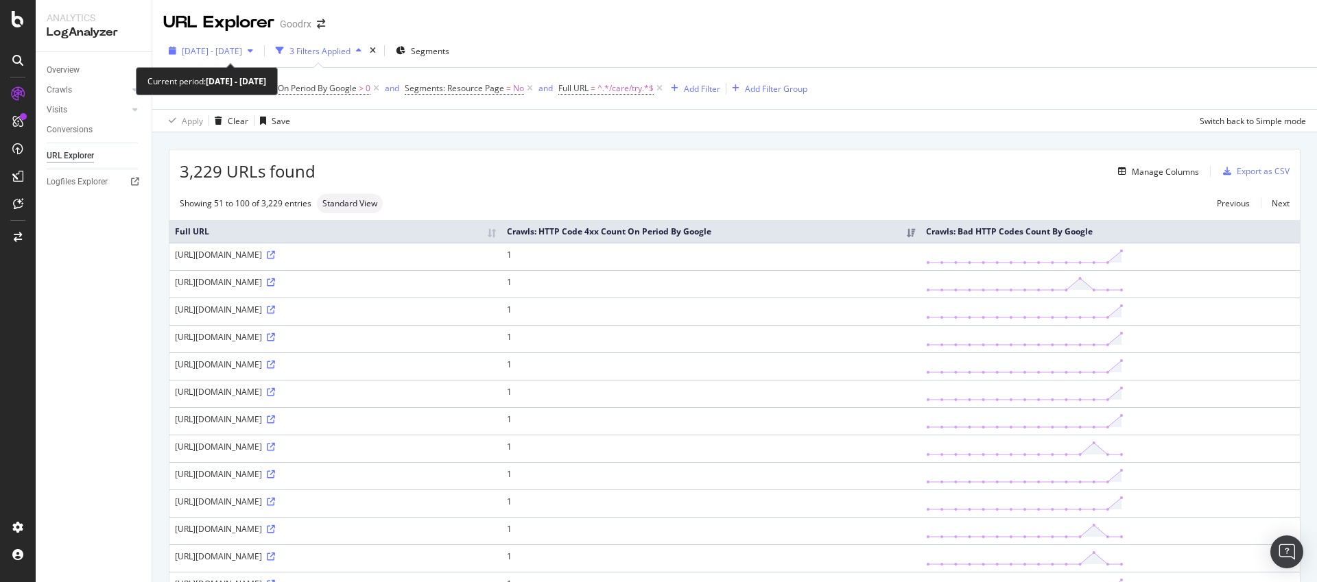
click at [242, 51] on span "[DATE] - [DATE]" at bounding box center [212, 51] width 60 height 12
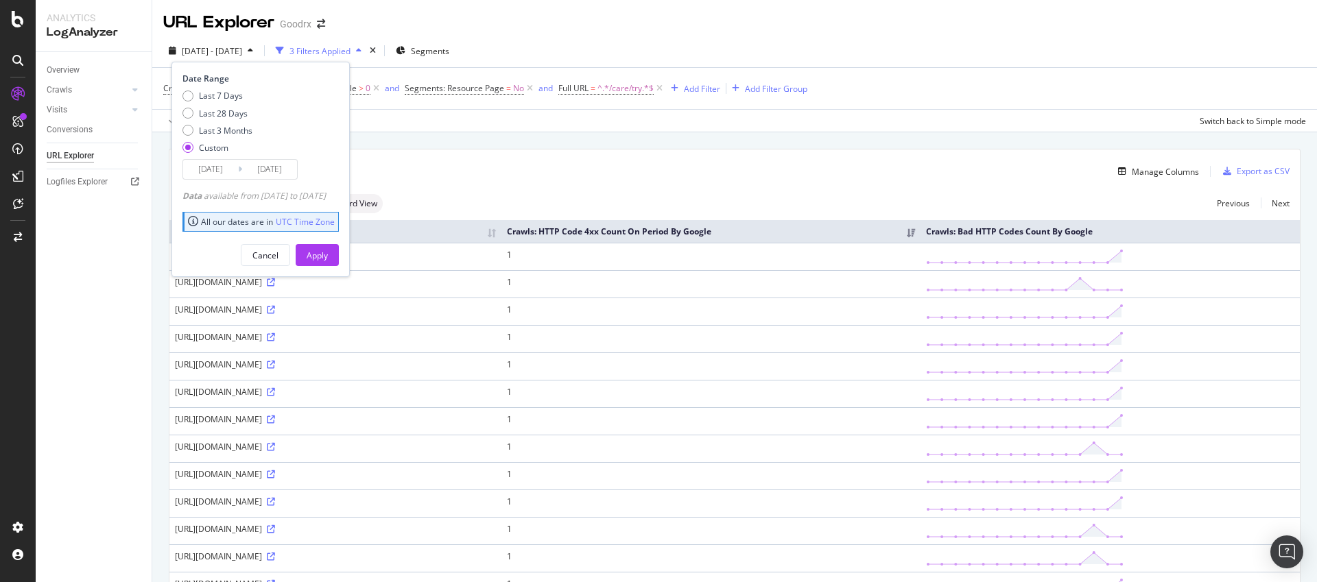
click at [269, 172] on input "[DATE]" at bounding box center [269, 169] width 55 height 19
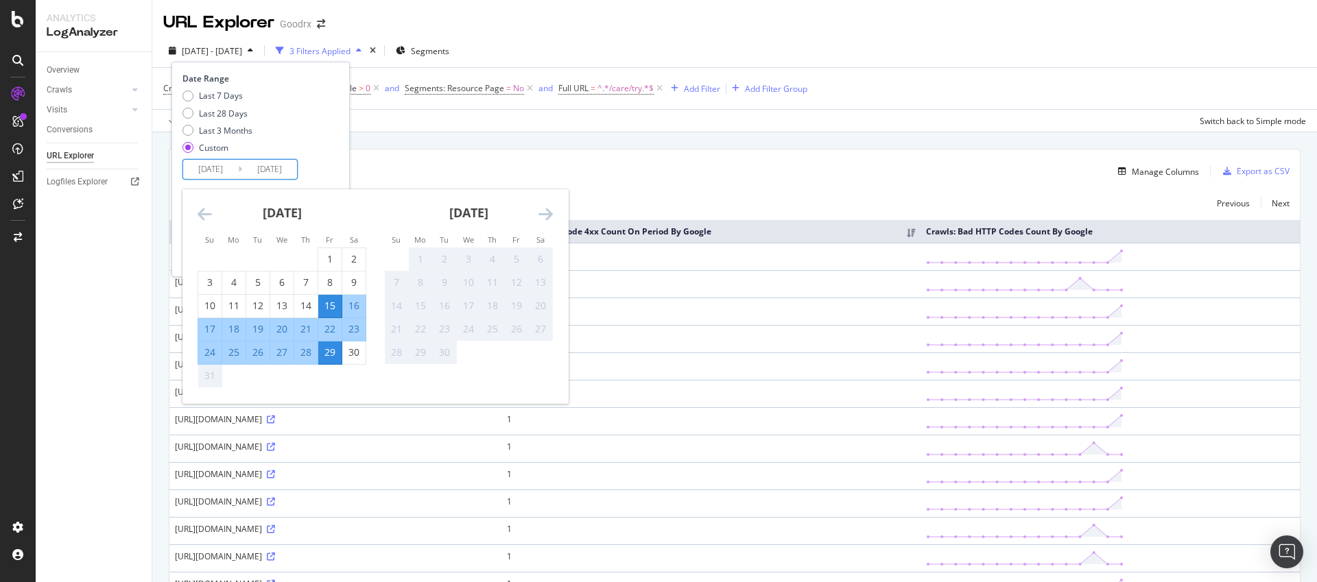
click at [333, 308] on div "15" at bounding box center [329, 306] width 23 height 14
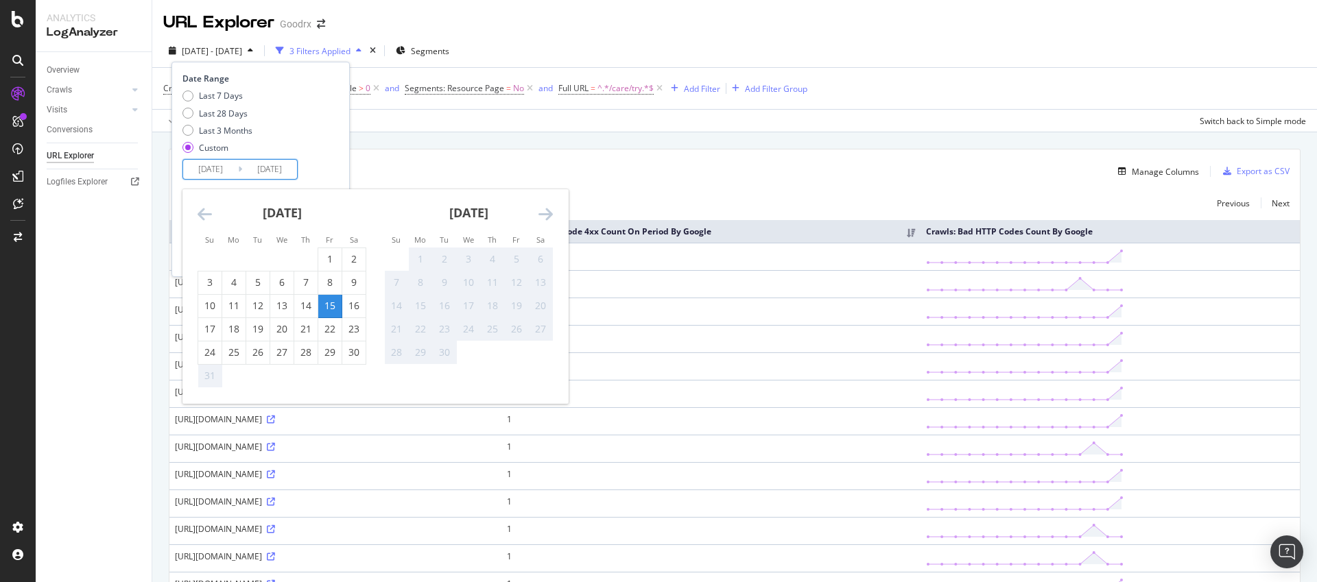
click at [269, 171] on input "[DATE]" at bounding box center [269, 169] width 55 height 19
click at [327, 308] on div "15" at bounding box center [329, 306] width 23 height 14
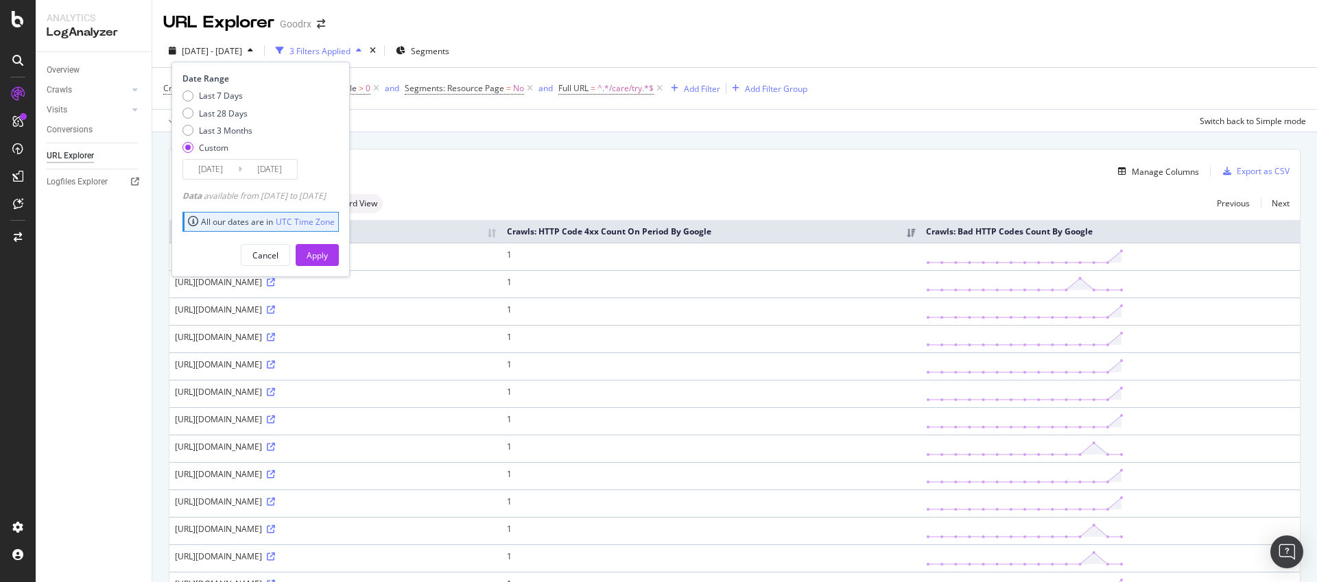
click at [276, 169] on input "[DATE]" at bounding box center [269, 169] width 55 height 19
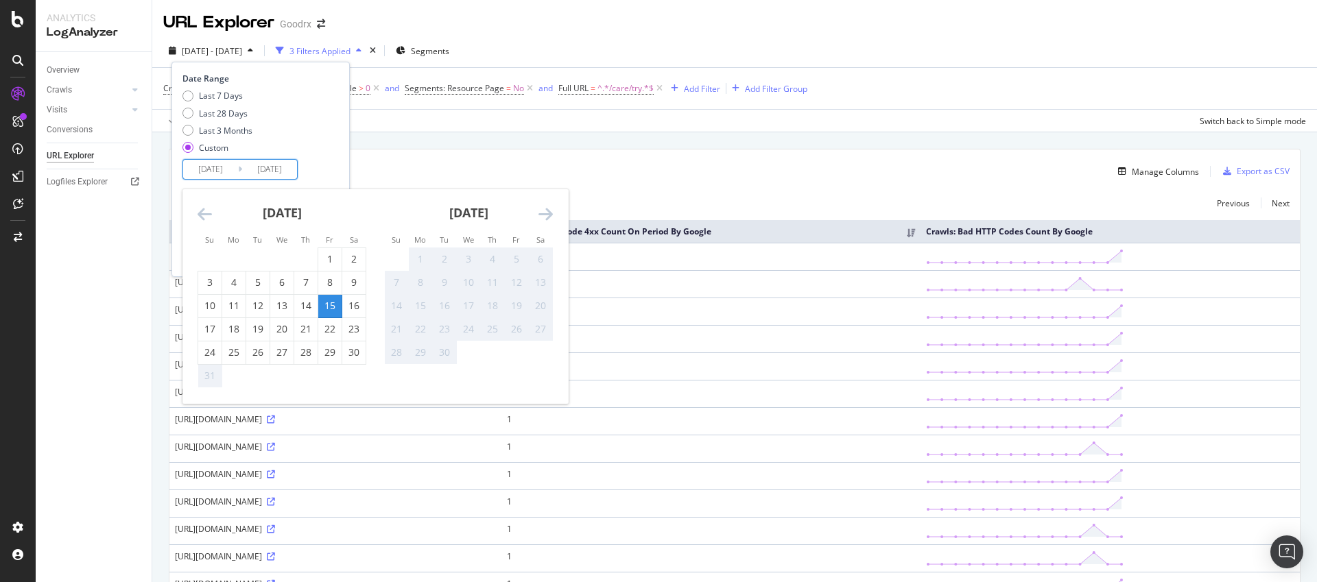
click at [335, 304] on div "15" at bounding box center [329, 306] width 23 height 14
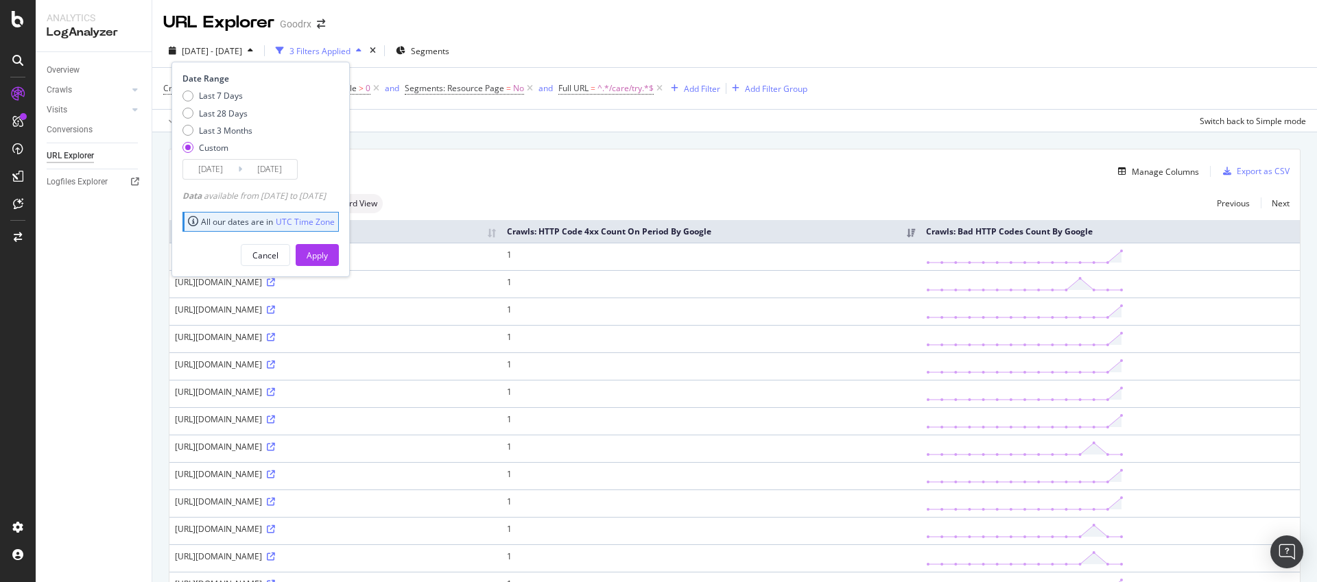
click at [292, 172] on input "[DATE]" at bounding box center [269, 169] width 55 height 19
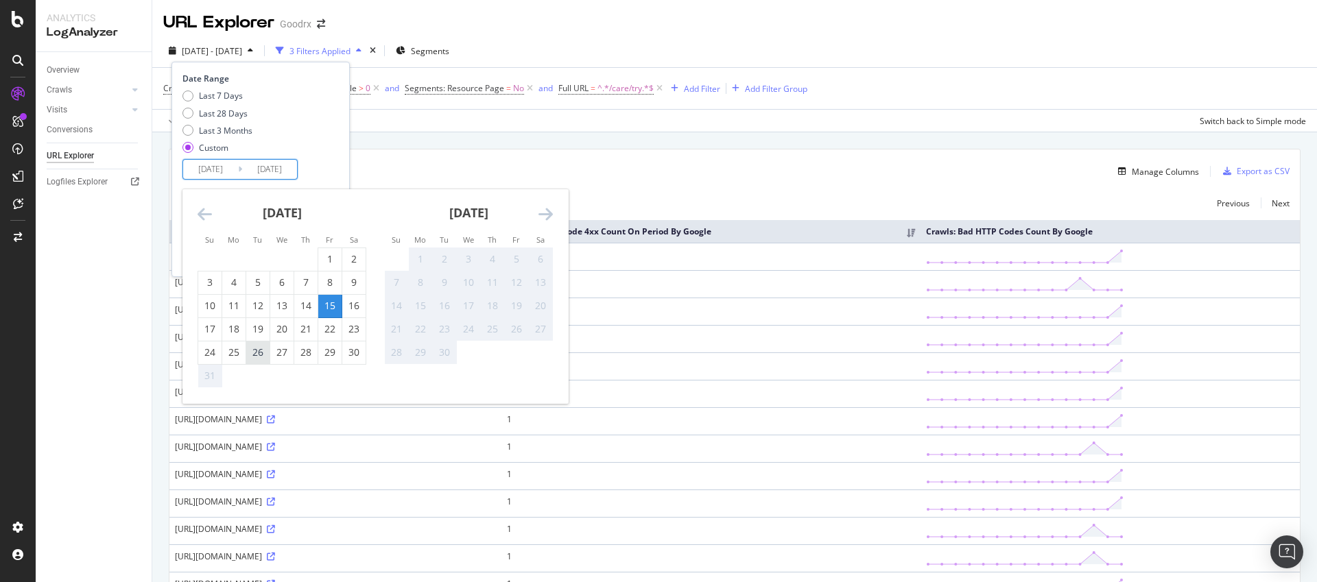
click at [254, 354] on div "26" at bounding box center [257, 353] width 23 height 14
type input "[DATE]"
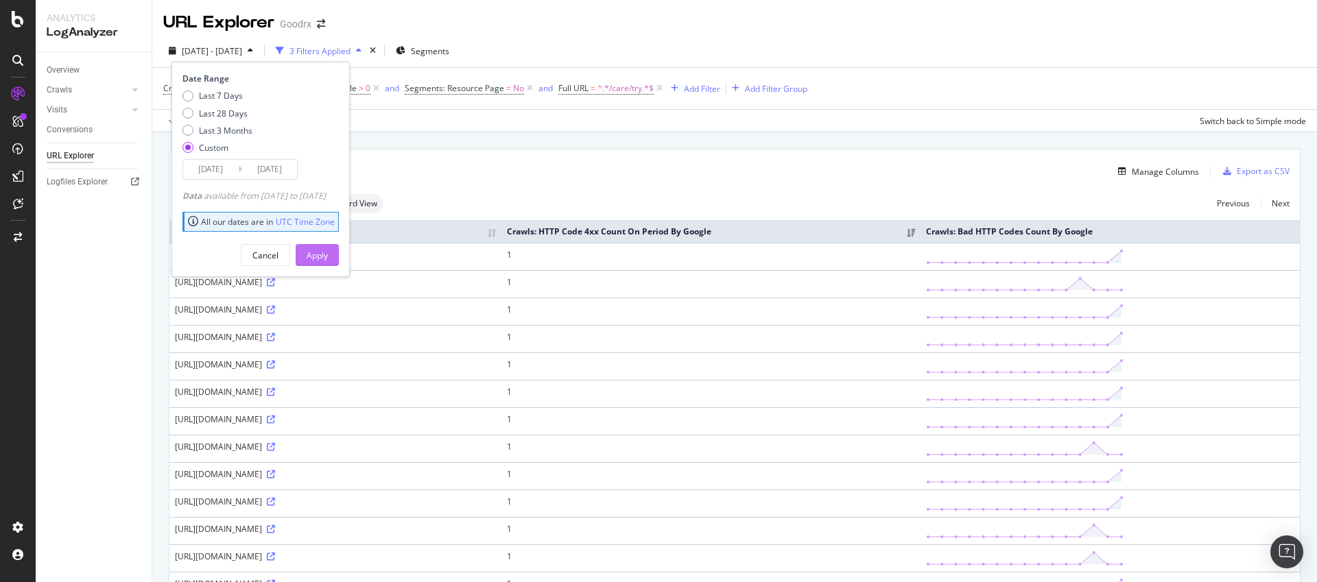
click at [328, 254] on div "Apply" at bounding box center [317, 256] width 21 height 12
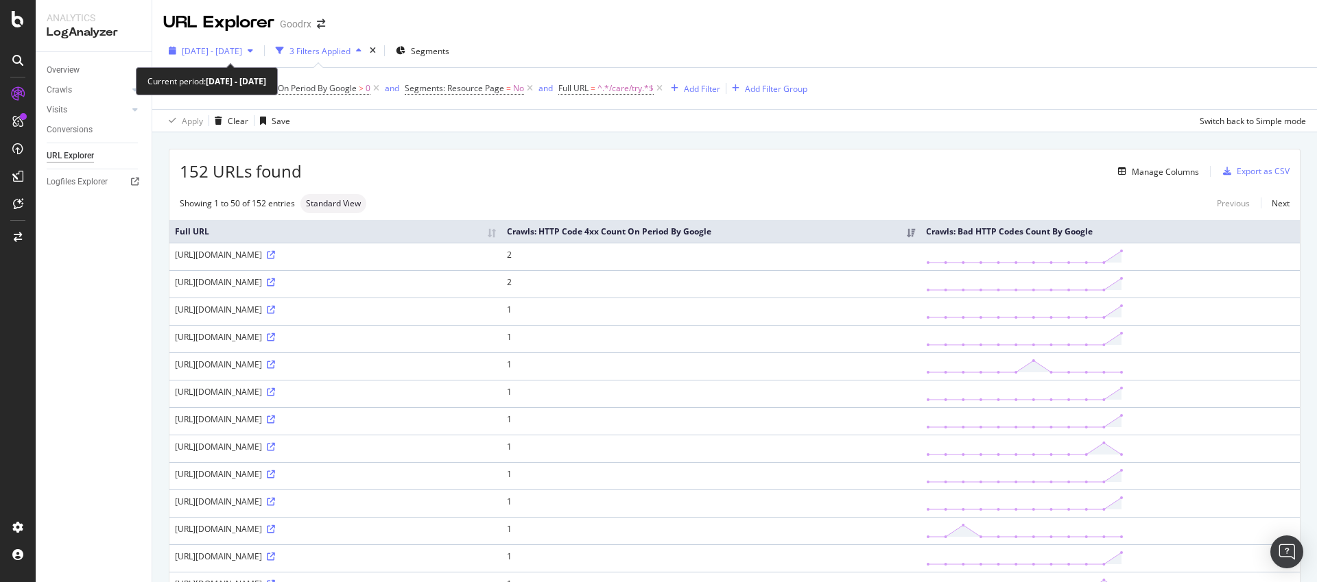
click at [237, 49] on span "[DATE] - [DATE]" at bounding box center [212, 51] width 60 height 12
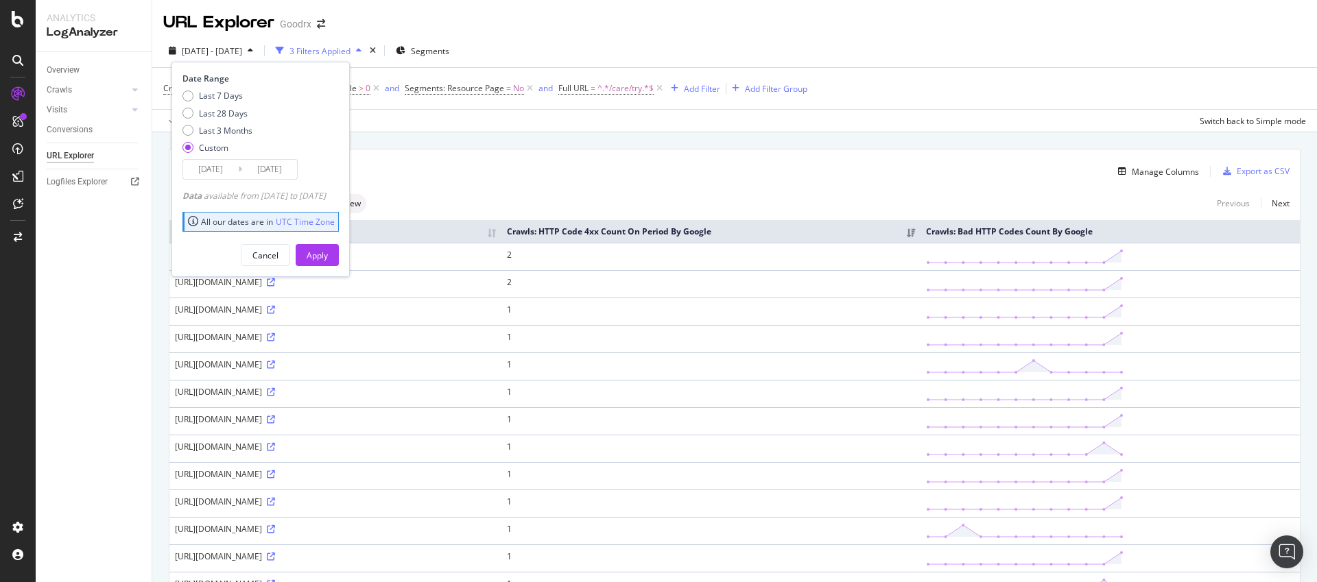
click at [278, 180] on div "Date Range Last 7 Days Last 28 Days Last 3 Months Custom [DATE] Navigate forwar…" at bounding box center [260, 169] width 178 height 215
click at [278, 172] on input "[DATE]" at bounding box center [269, 169] width 55 height 19
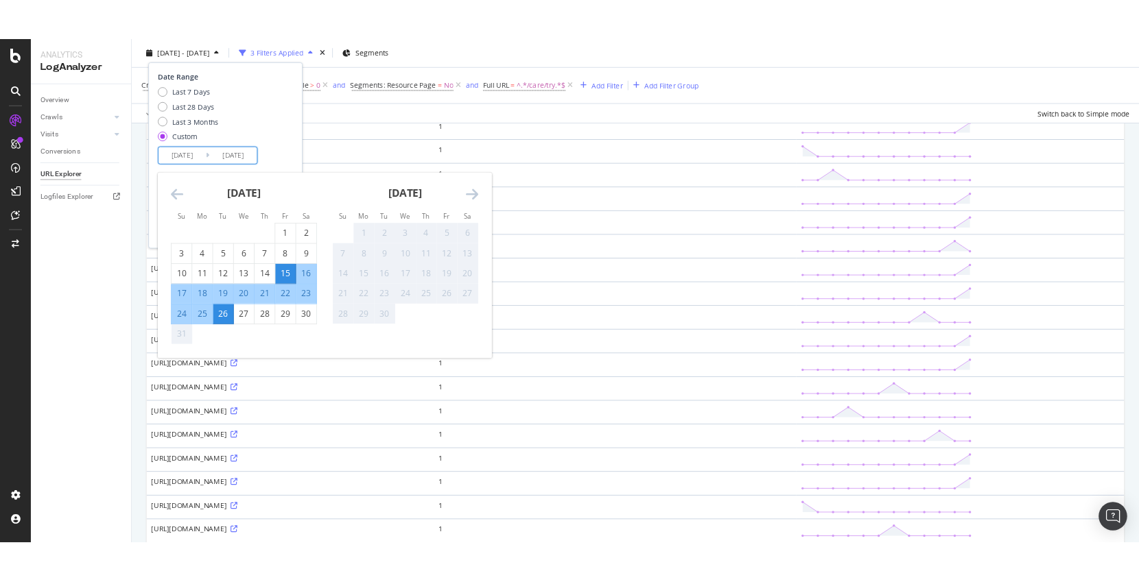
scroll to position [1040, 0]
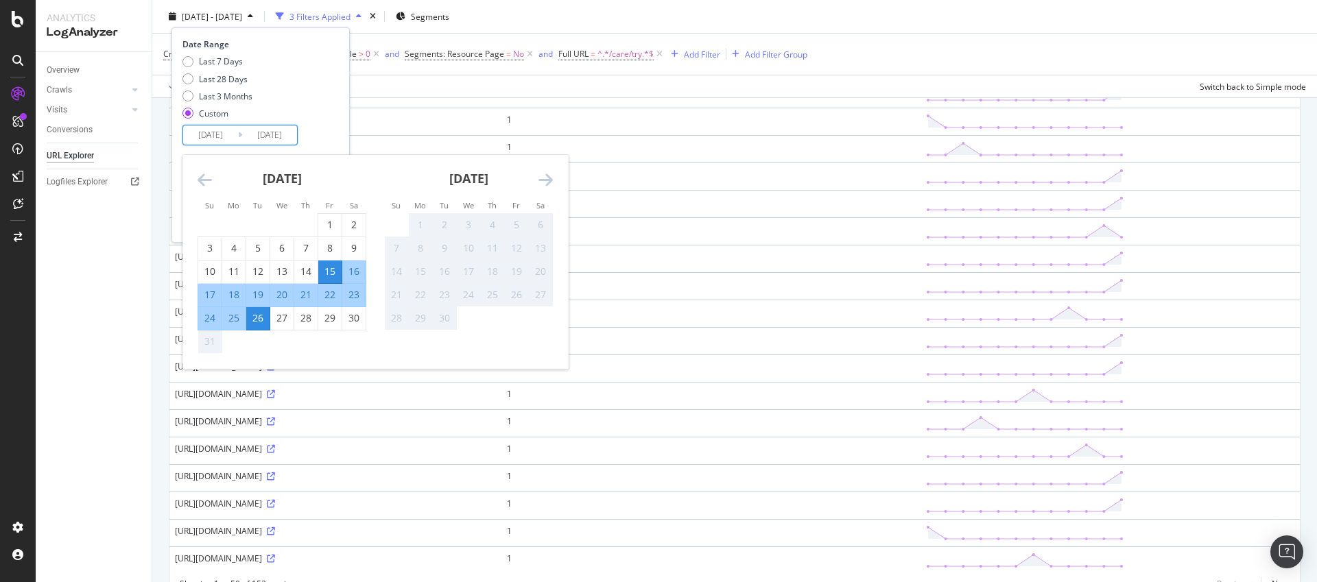
click at [333, 296] on div "22" at bounding box center [329, 295] width 23 height 14
type input "[DATE]"
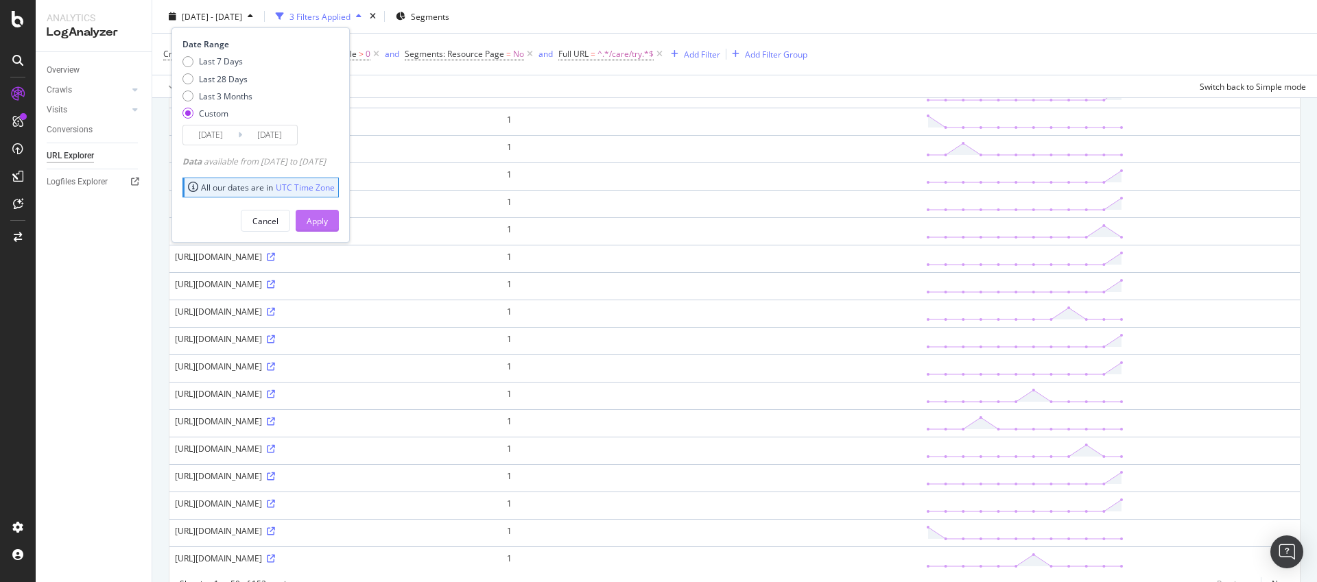
click at [328, 228] on div "Apply" at bounding box center [317, 221] width 21 height 21
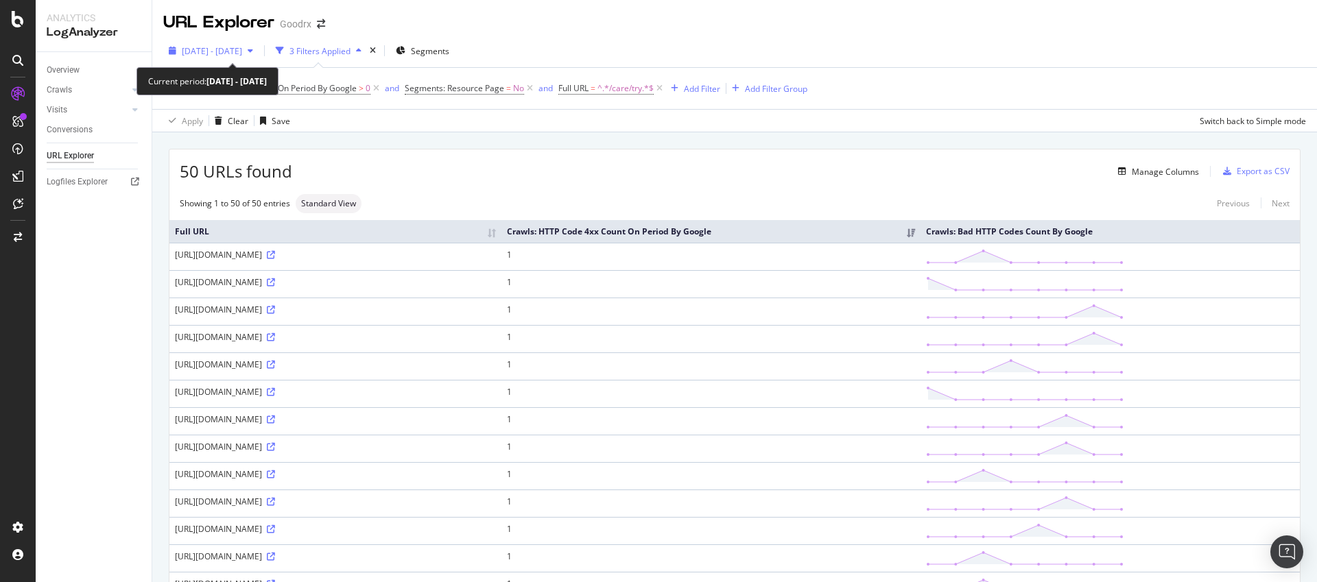
click at [224, 50] on span "[DATE] - [DATE]" at bounding box center [212, 51] width 60 height 12
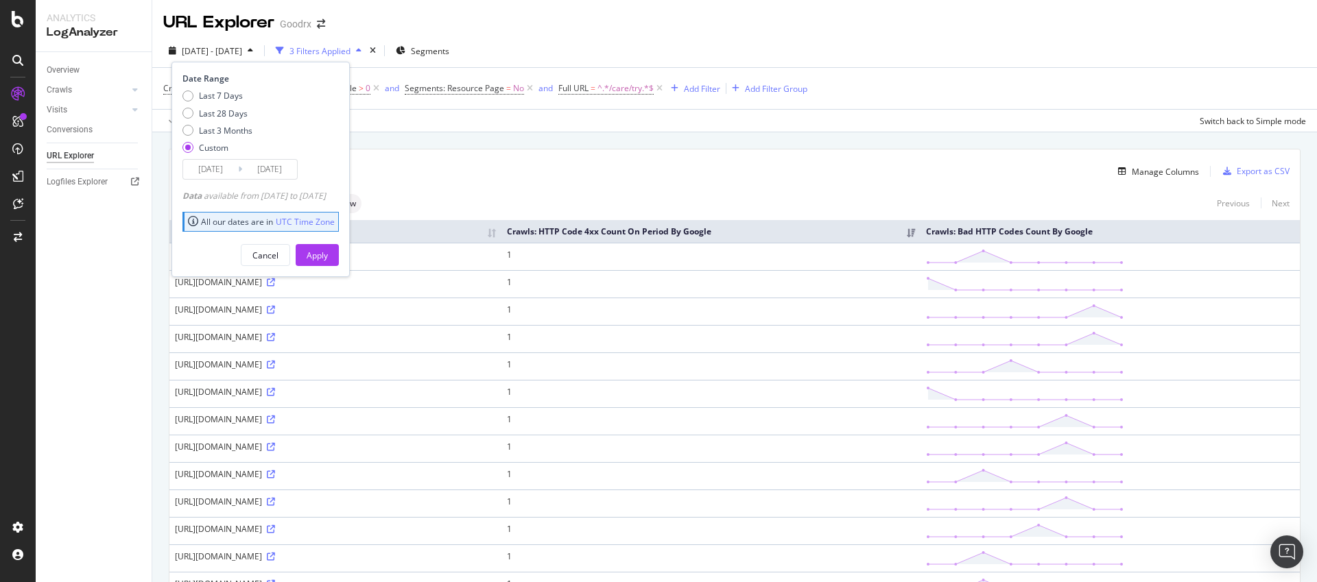
click at [232, 169] on input "[DATE]" at bounding box center [210, 169] width 55 height 19
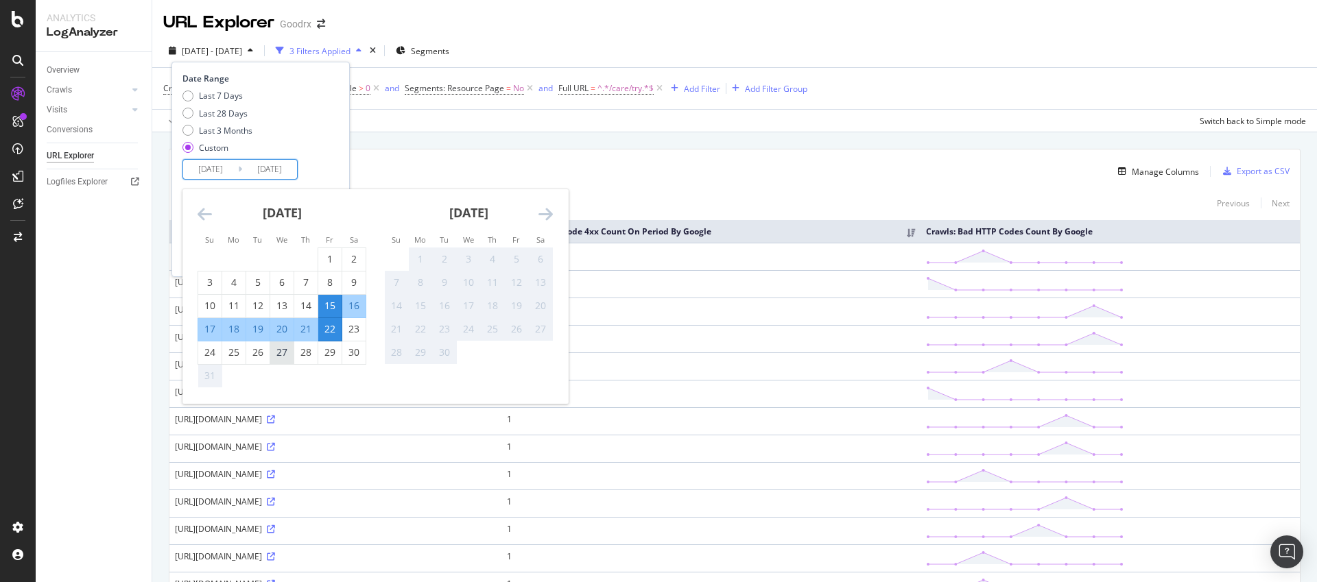
click at [277, 356] on div "27" at bounding box center [281, 353] width 23 height 14
type input "[DATE]"
click at [330, 350] on div "29" at bounding box center [329, 353] width 23 height 14
type input "[DATE]"
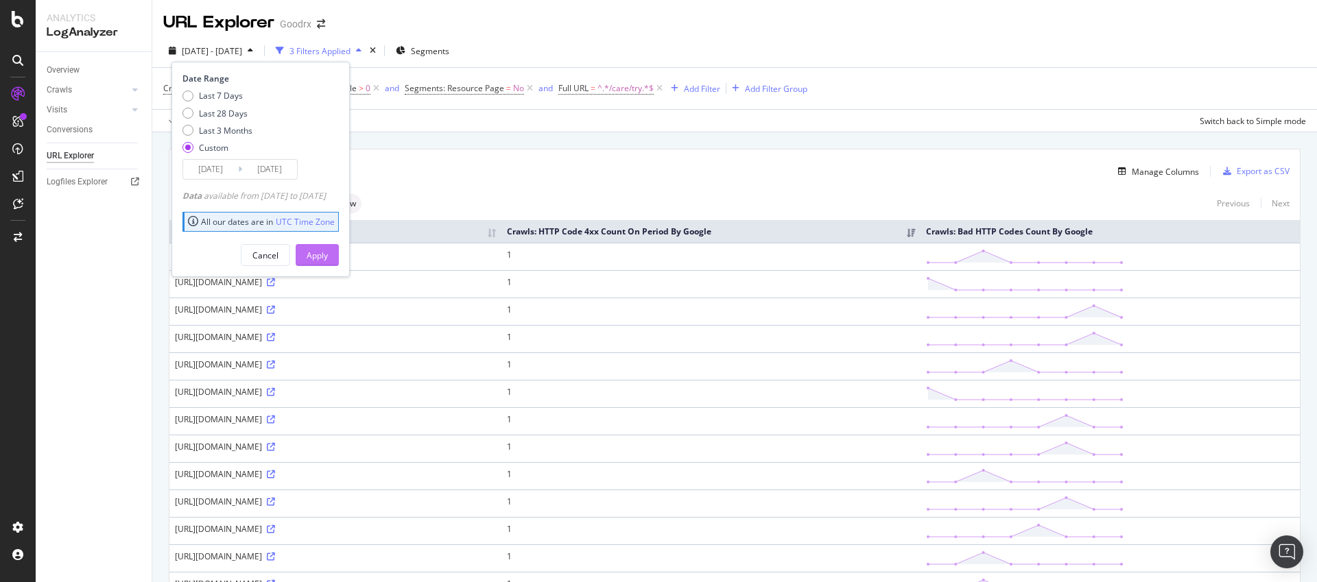
click at [328, 252] on div "Apply" at bounding box center [317, 256] width 21 height 12
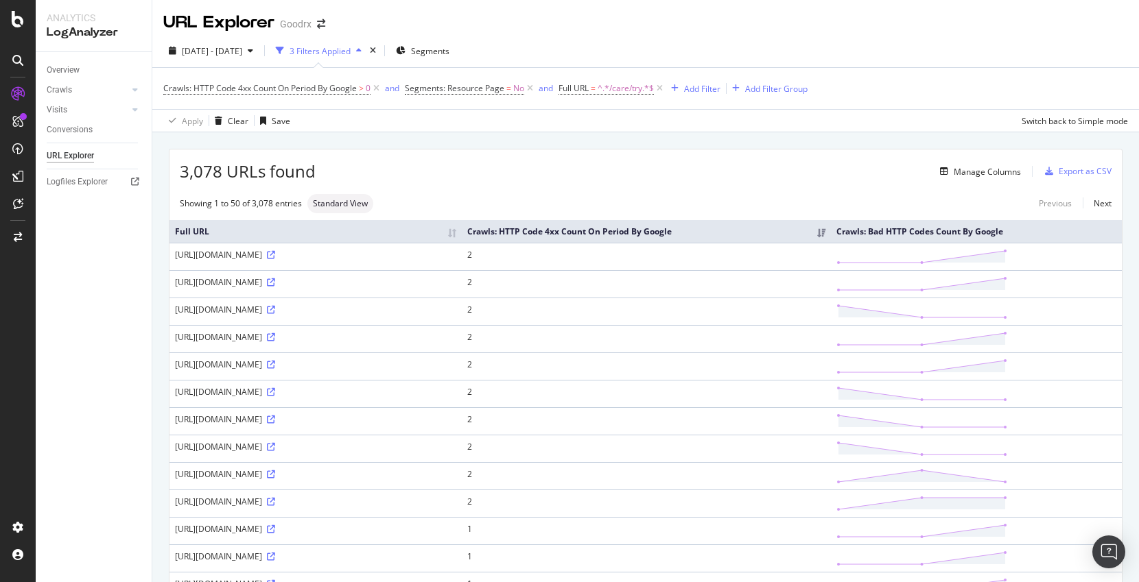
click at [584, 207] on div "Showing 1 to 50 of 3,078 entries Standard View Previous Next" at bounding box center [645, 203] width 952 height 19
